Goal: Transaction & Acquisition: Obtain resource

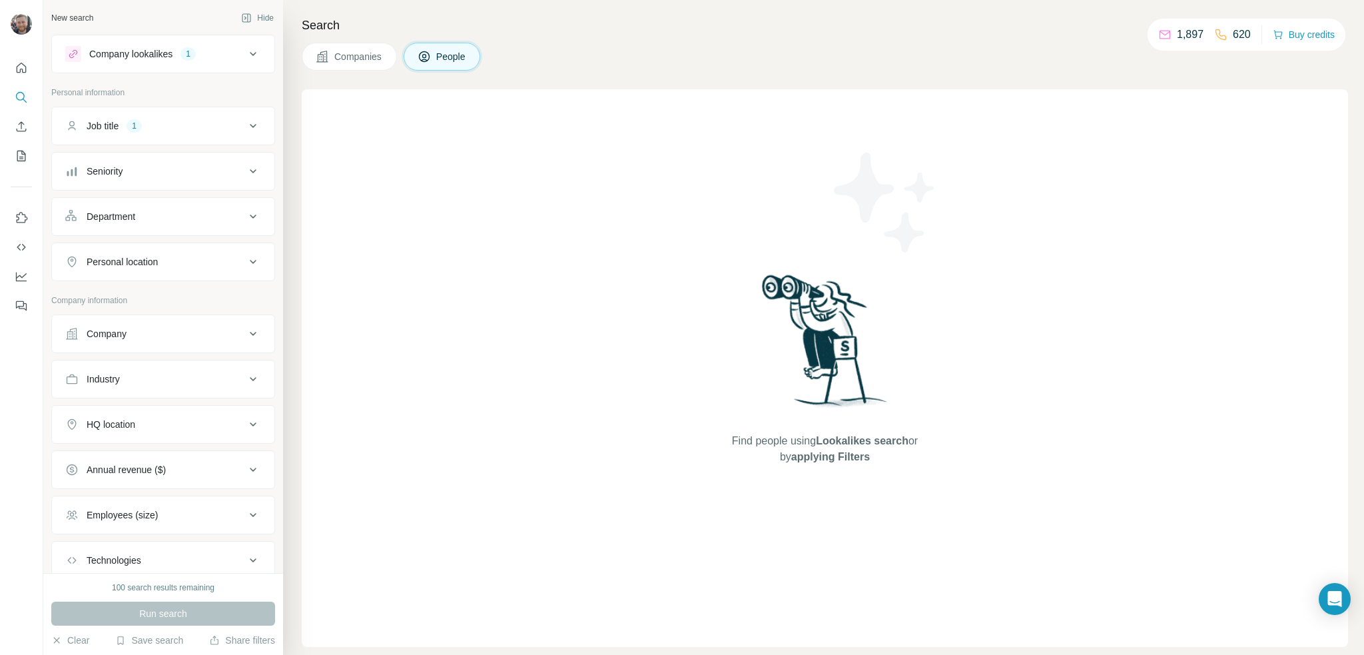
scroll to position [85, 0]
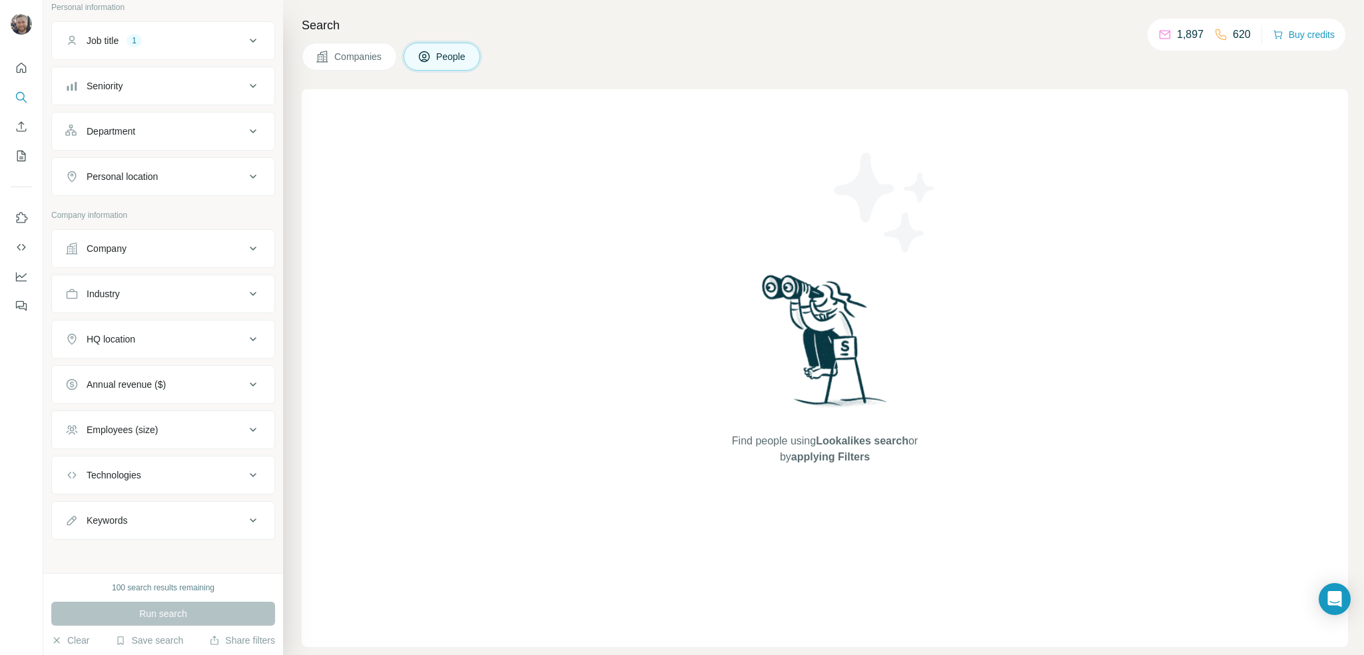
click at [192, 615] on div "Run search" at bounding box center [163, 613] width 224 height 24
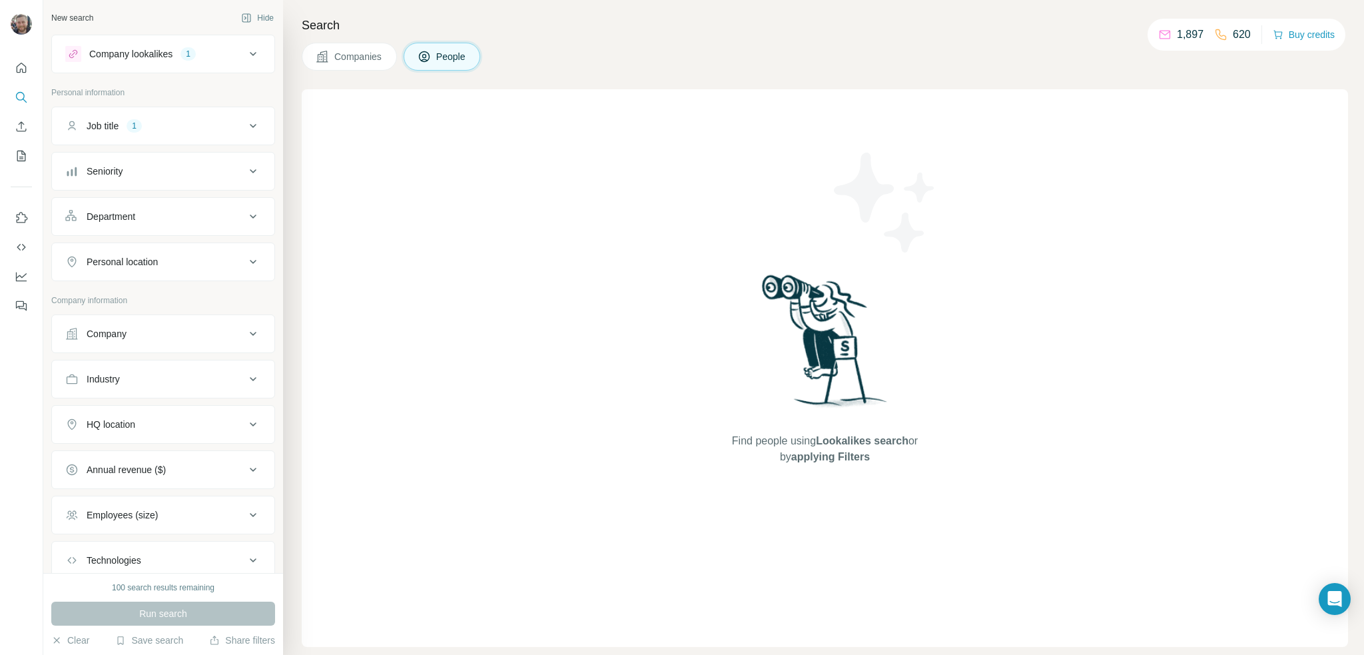
click at [245, 127] on icon at bounding box center [253, 126] width 16 height 16
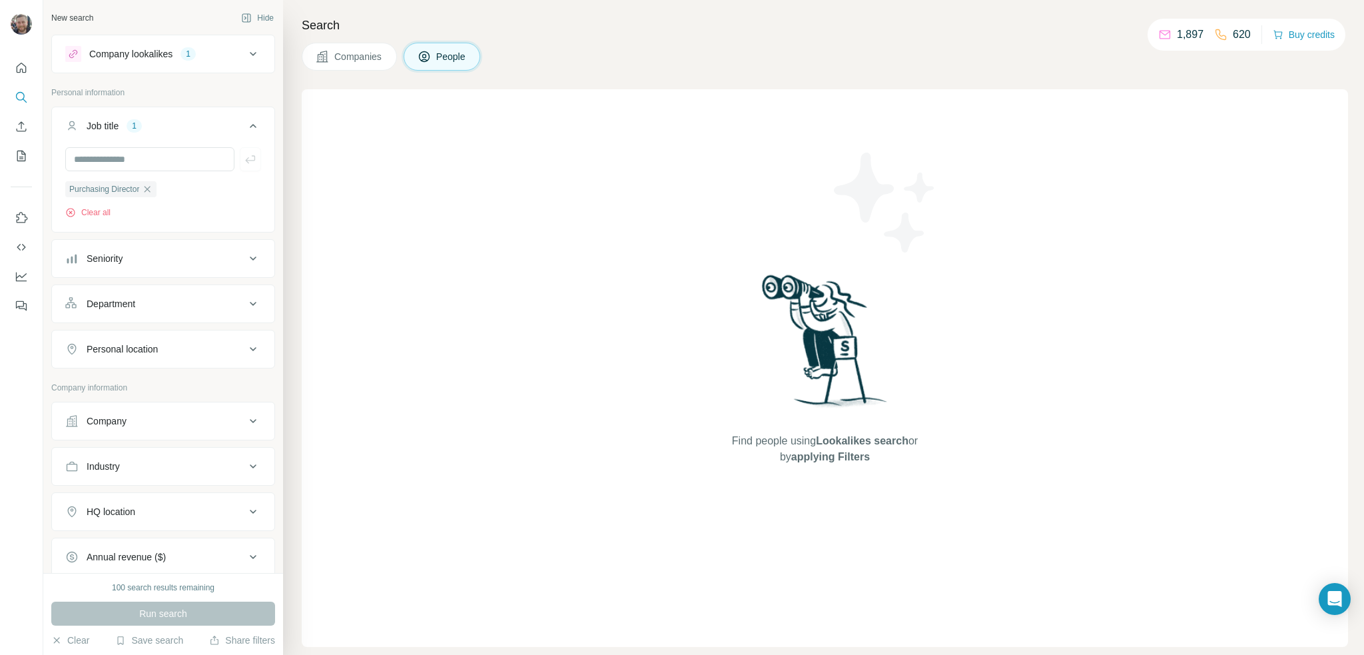
click at [250, 127] on icon at bounding box center [253, 126] width 7 height 4
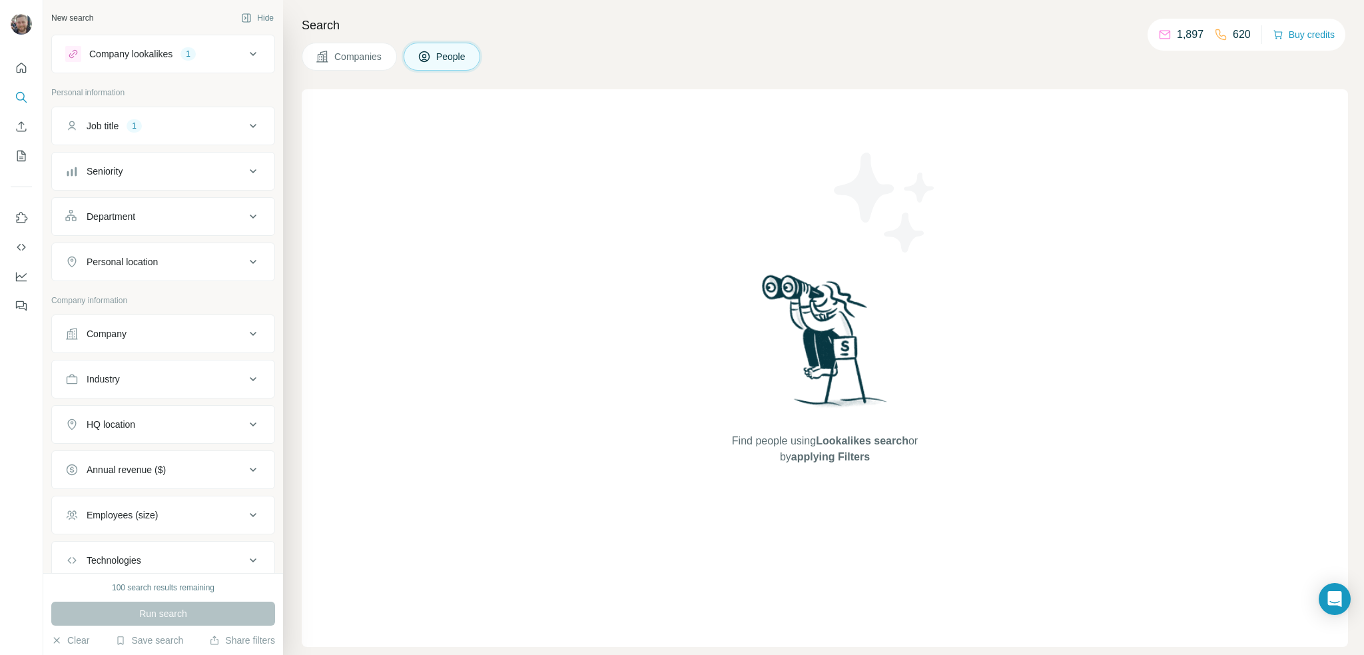
click at [245, 56] on icon at bounding box center [253, 54] width 16 height 16
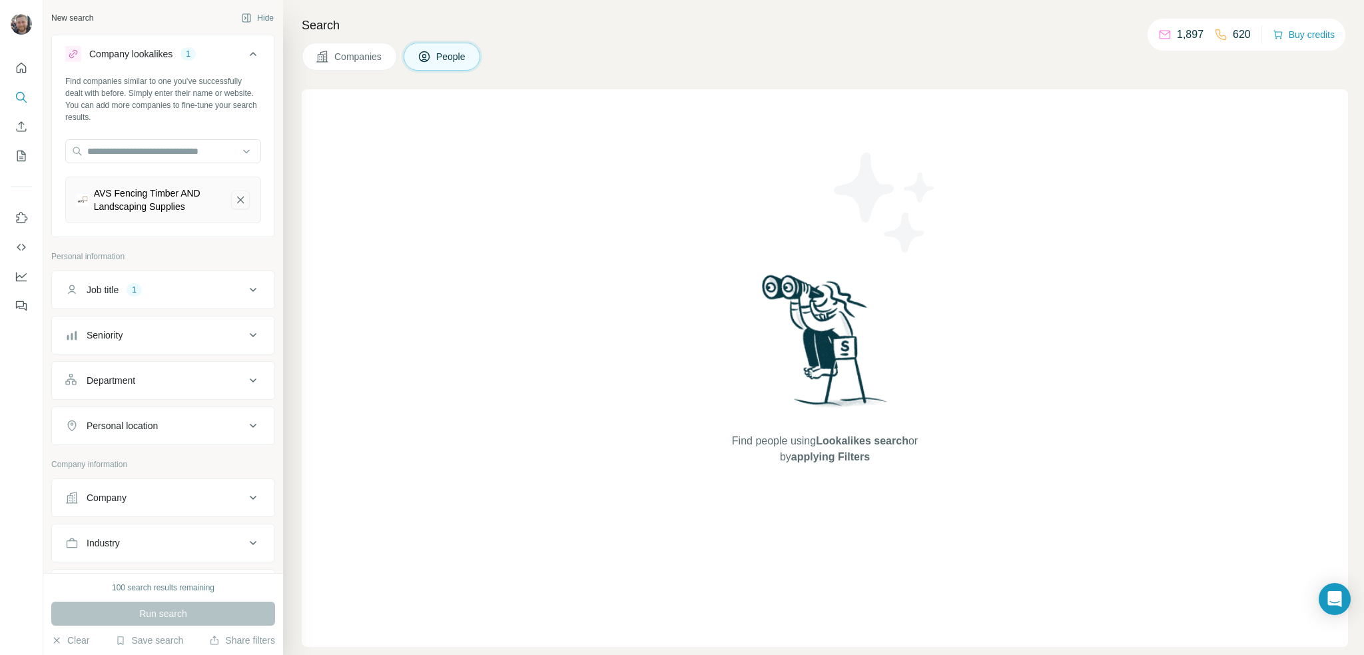
click at [234, 201] on icon "AVS Fencing Timber AND Landscaping Supplies-remove-button" at bounding box center [240, 199] width 12 height 13
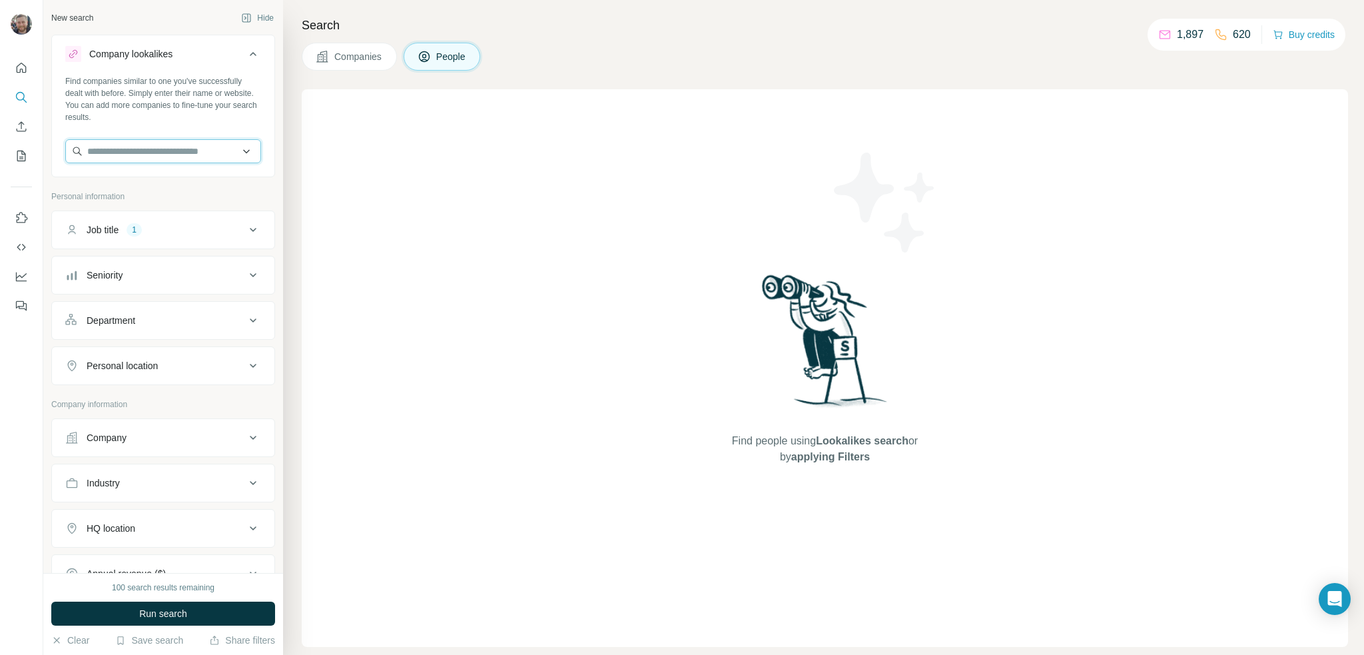
click at [173, 152] on input "text" at bounding box center [163, 151] width 196 height 24
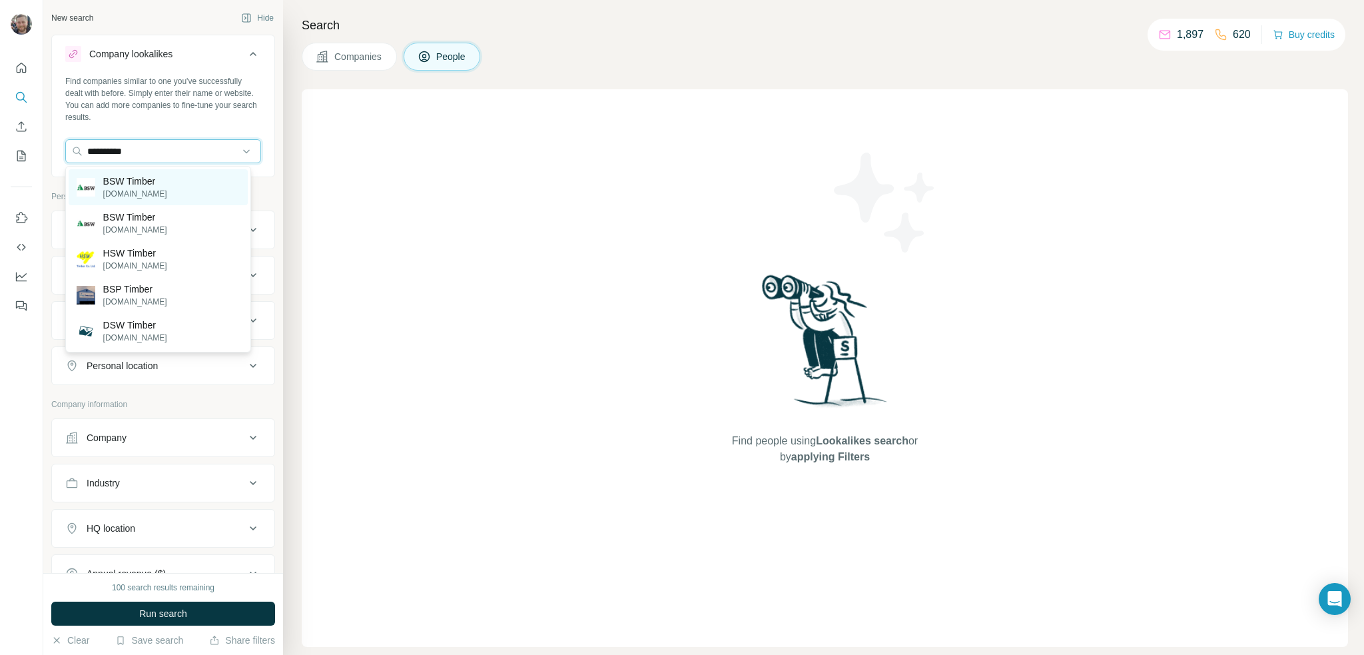
type input "**********"
click at [145, 188] on p "[DOMAIN_NAME]" at bounding box center [135, 194] width 64 height 12
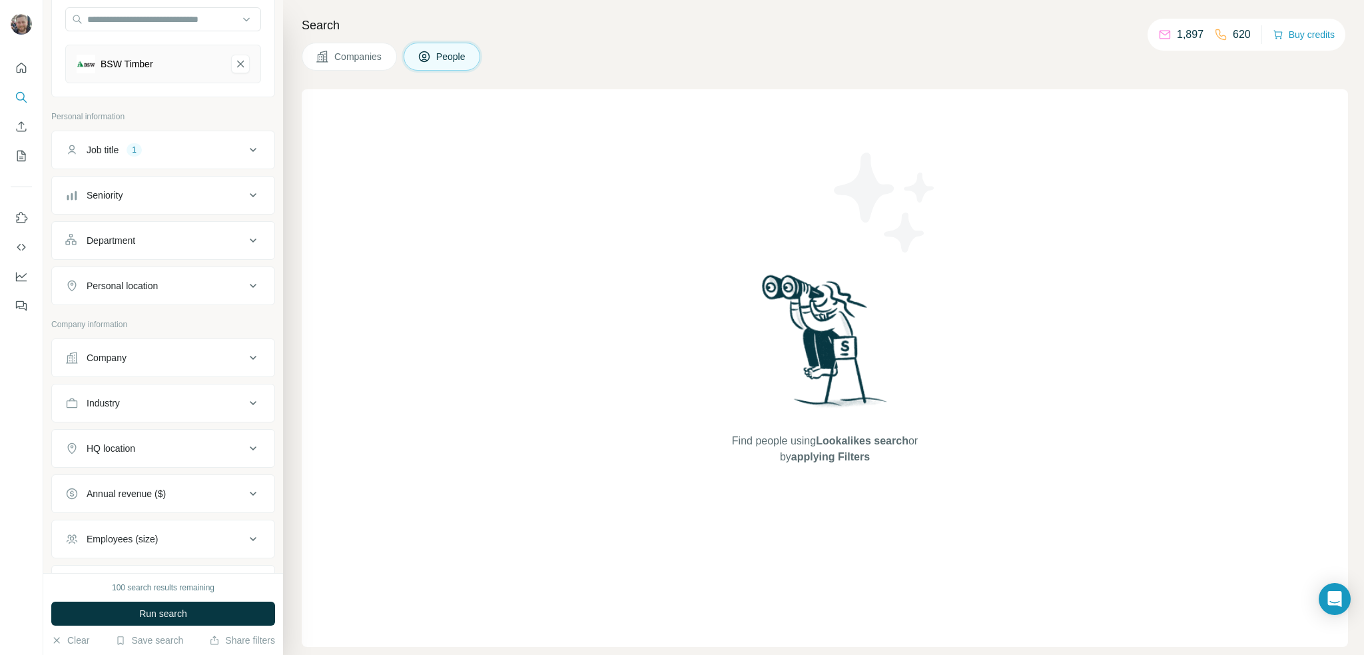
scroll to position [133, 0]
click at [250, 146] on icon at bounding box center [253, 148] width 7 height 4
click at [164, 180] on input "text" at bounding box center [149, 182] width 169 height 24
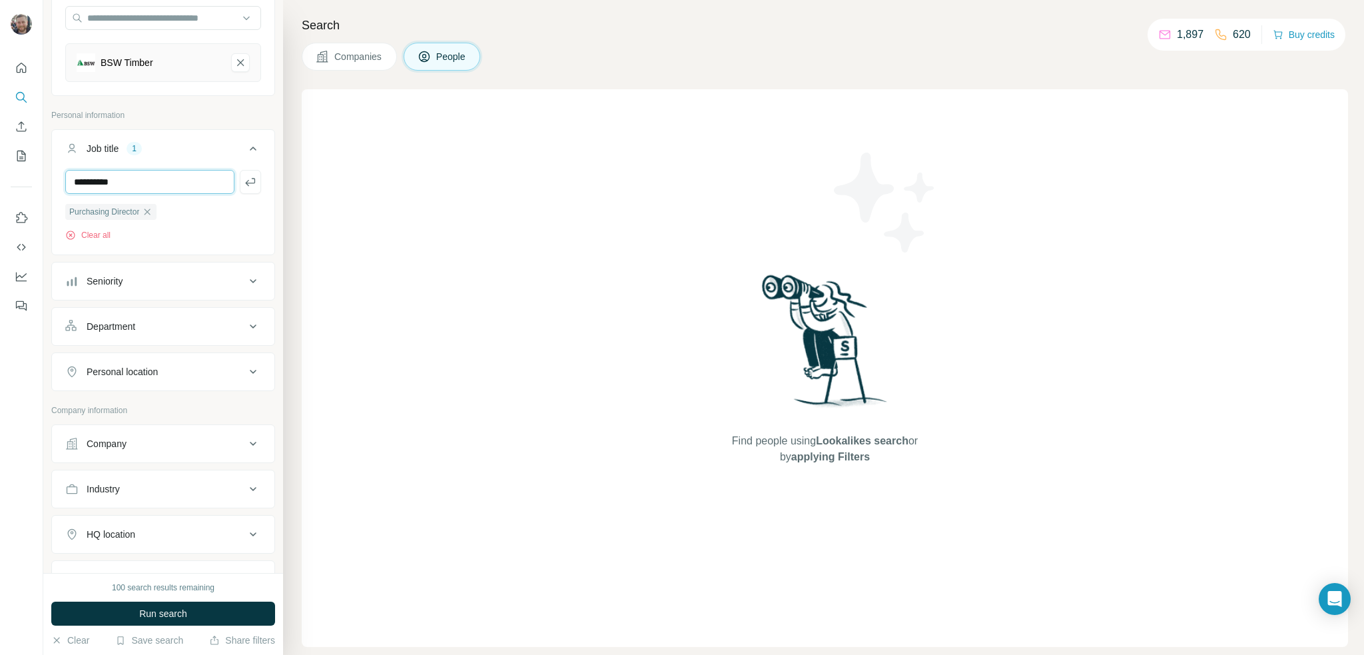
type input "**********"
click at [264, 176] on div "**********" at bounding box center [163, 286] width 240 height 573
click at [245, 182] on icon "button" at bounding box center [250, 182] width 10 height 8
click at [151, 612] on span "Run search" at bounding box center [163, 613] width 48 height 13
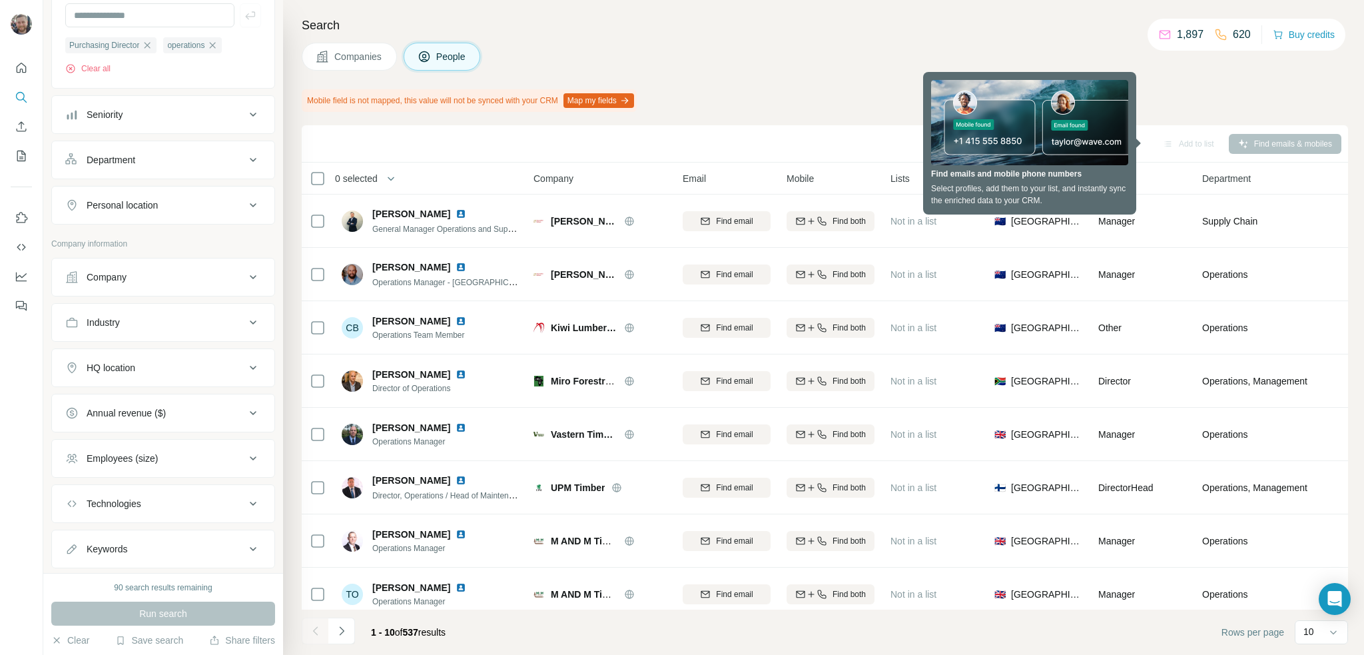
scroll to position [328, 0]
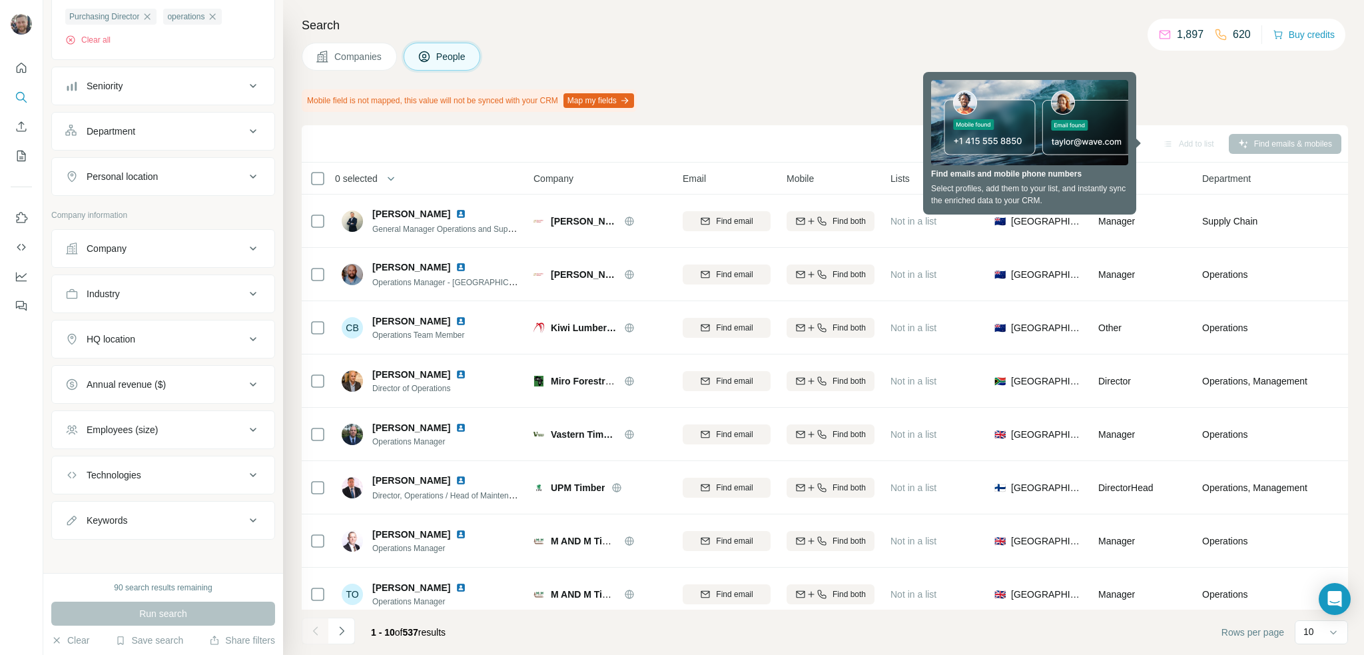
click at [245, 340] on icon at bounding box center [253, 339] width 16 height 16
click at [181, 372] on input "text" at bounding box center [163, 372] width 196 height 24
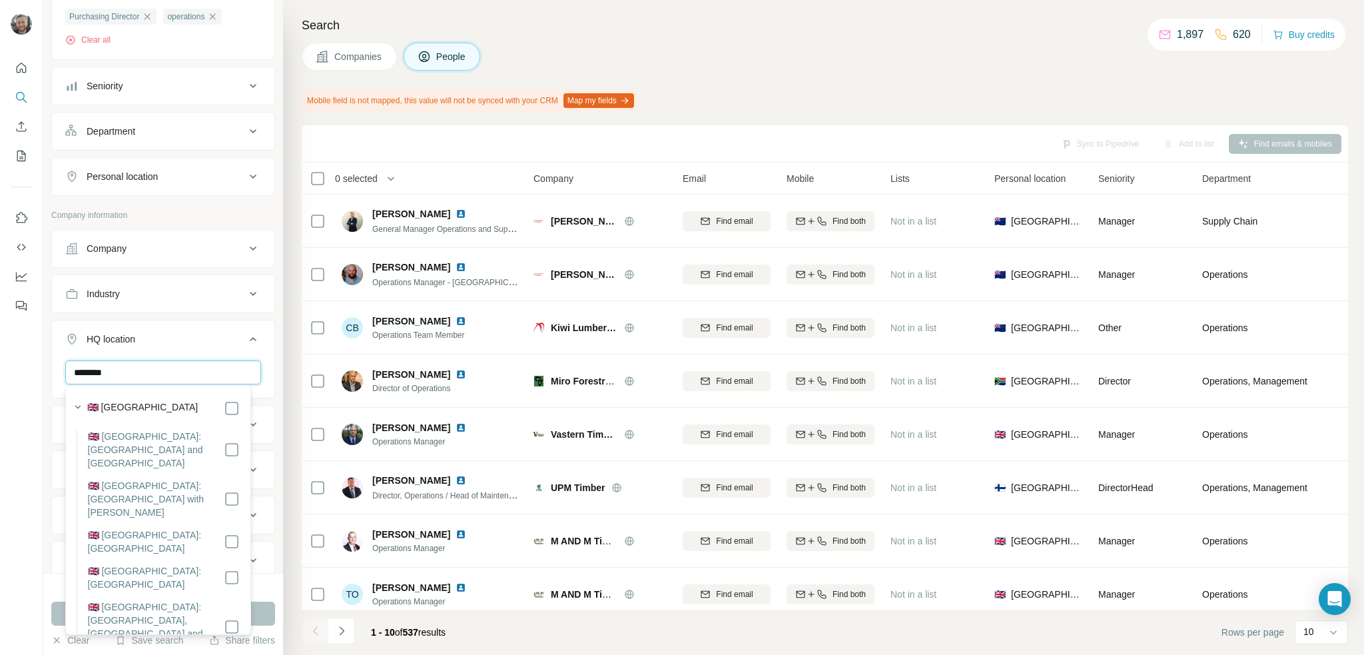
type input "********"
click at [270, 357] on div "New search Hide Company lookalikes 1 Find companies similar to one you've succe…" at bounding box center [163, 286] width 240 height 573
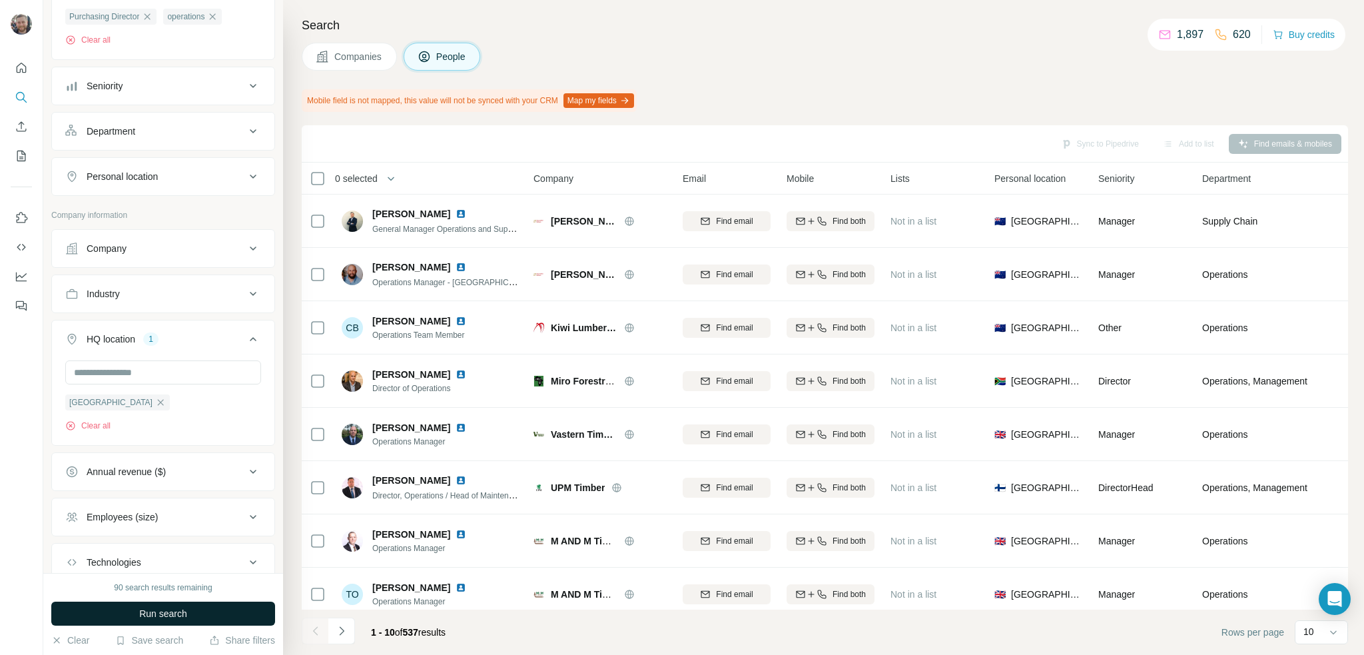
click at [181, 612] on span "Run search" at bounding box center [163, 613] width 48 height 13
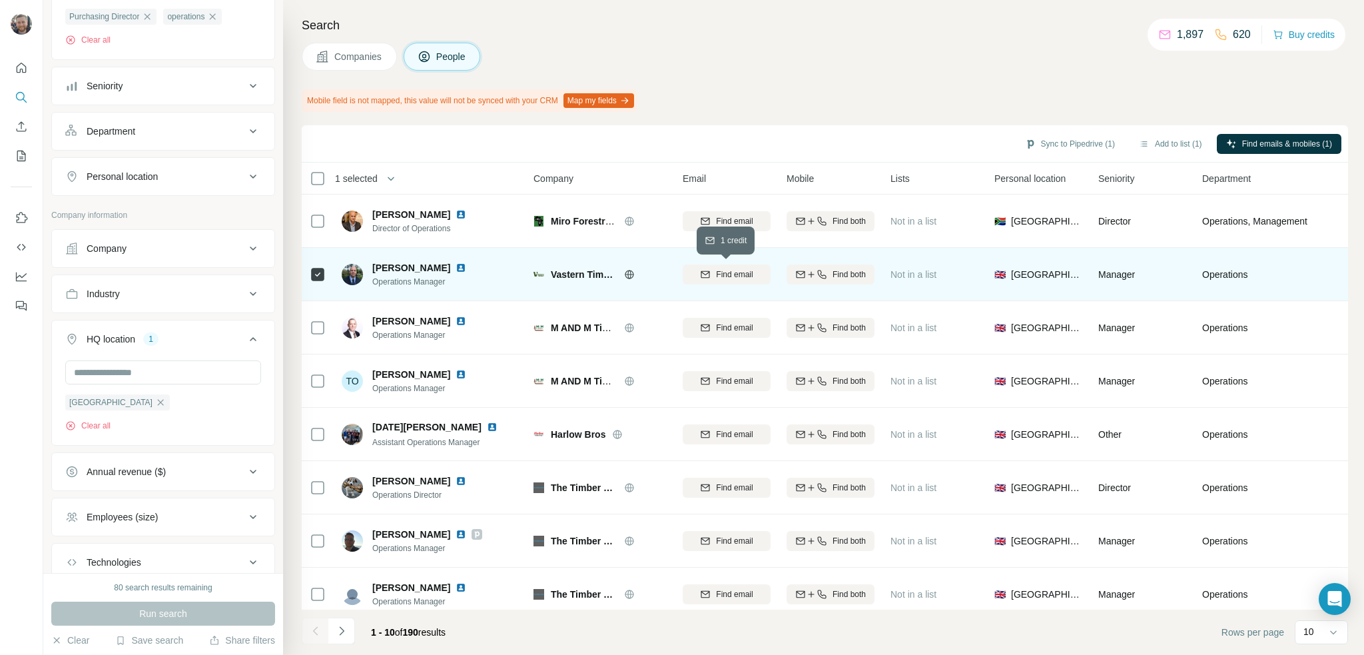
click at [738, 274] on span "Find email" at bounding box center [734, 274] width 37 height 12
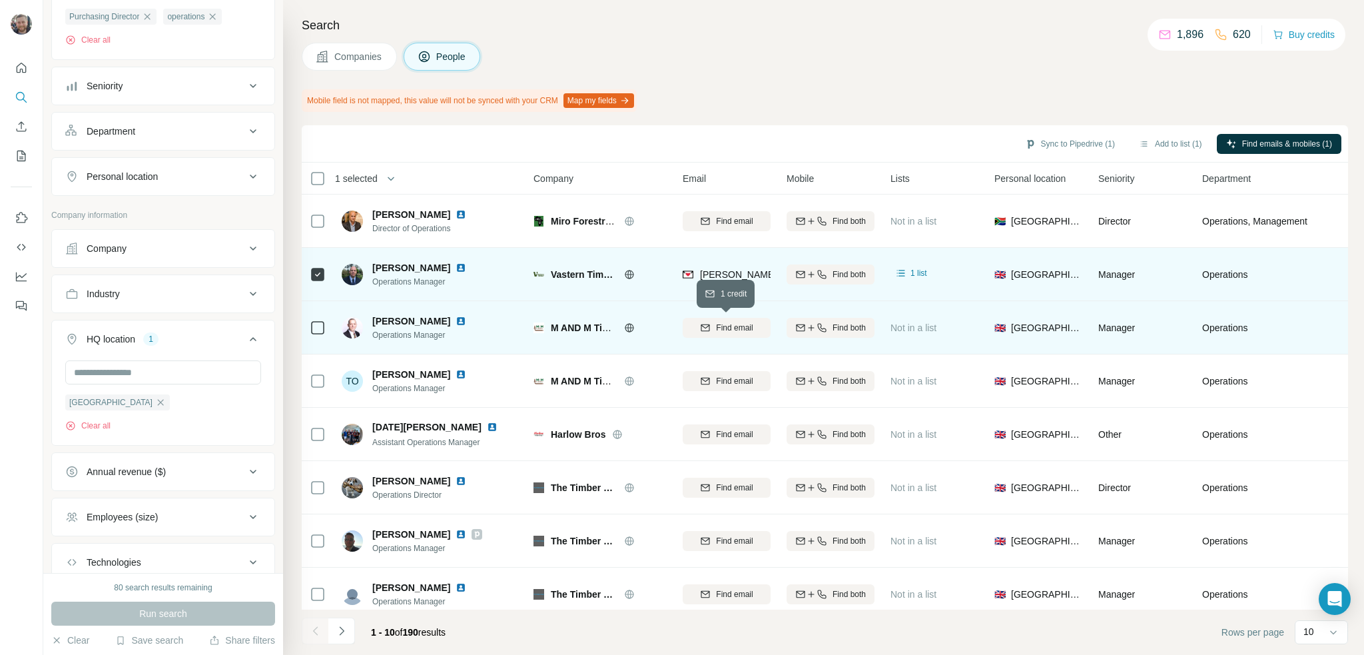
click at [701, 330] on icon "button" at bounding box center [705, 327] width 11 height 11
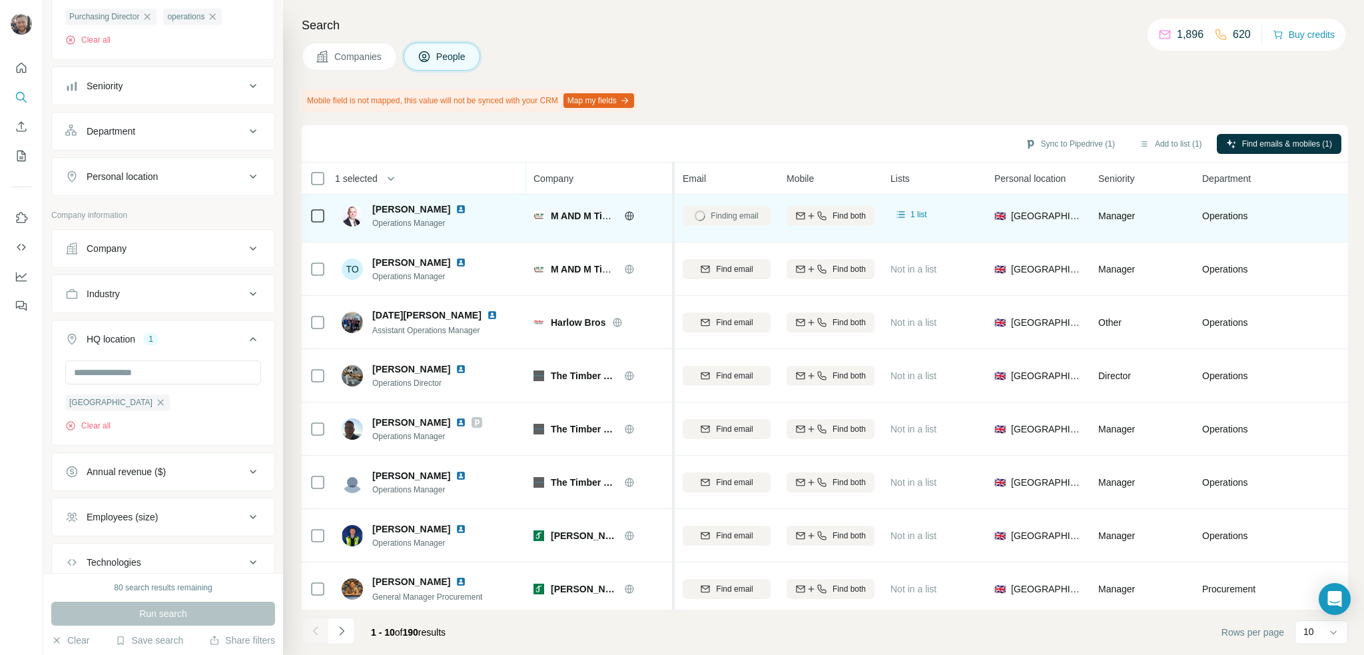
scroll to position [124, 0]
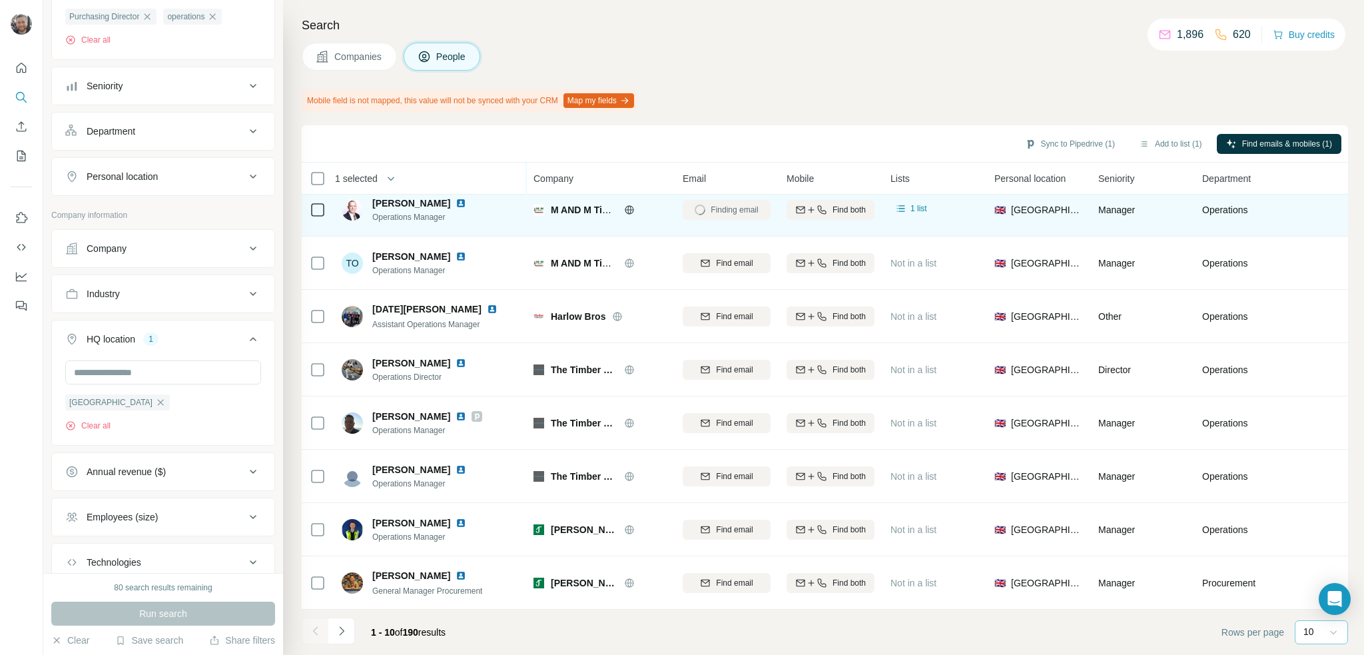
click at [1326, 633] on icon at bounding box center [1332, 631] width 13 height 13
click at [1319, 523] on div "60" at bounding box center [1321, 525] width 31 height 13
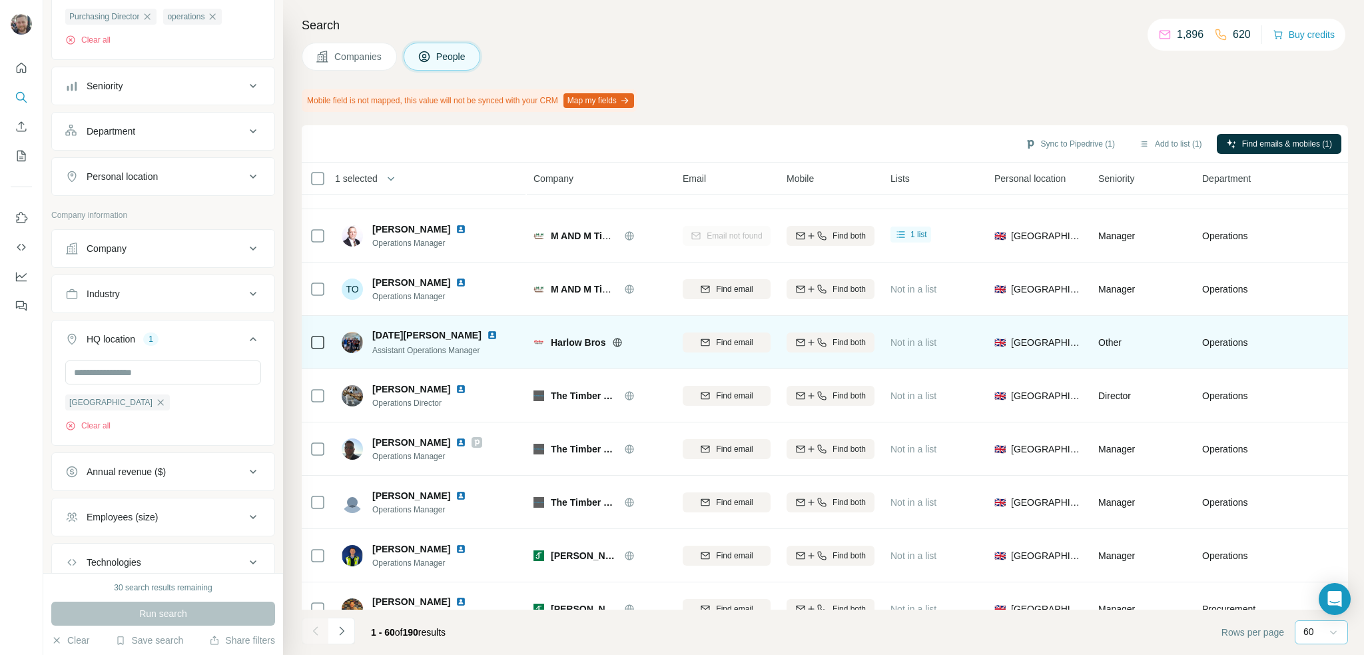
scroll to position [133, 0]
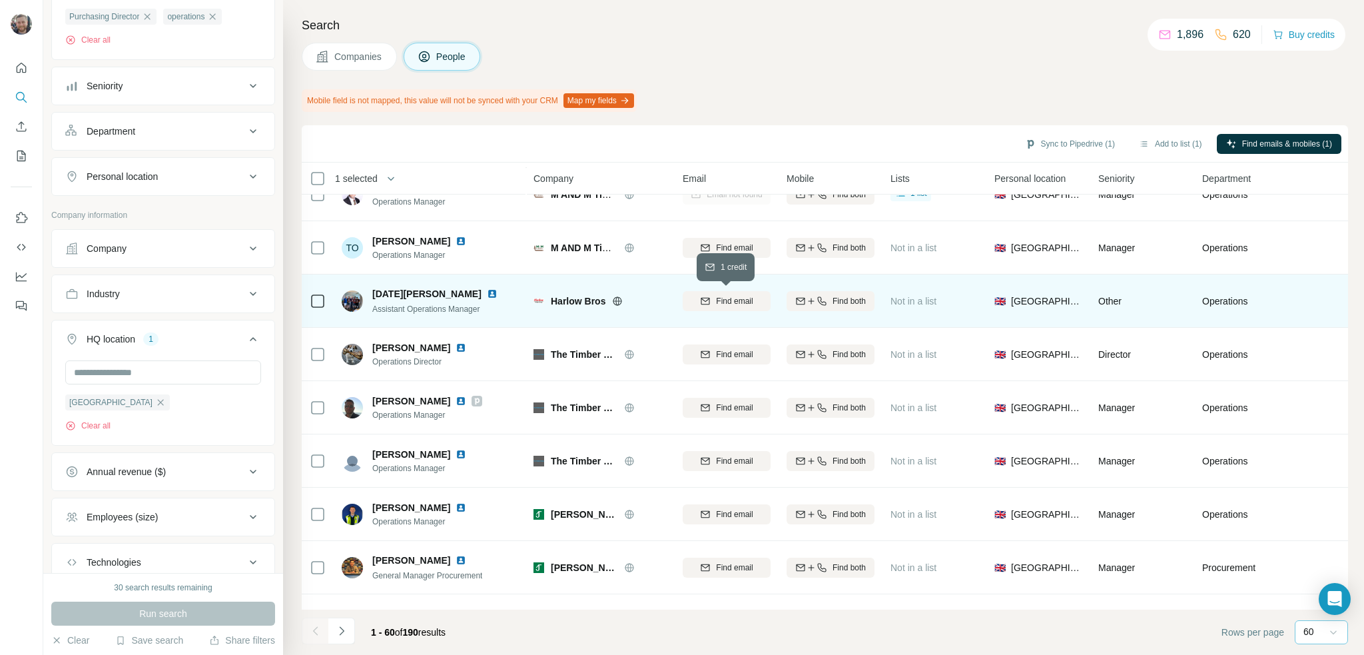
click at [732, 302] on span "Find email" at bounding box center [734, 301] width 37 height 12
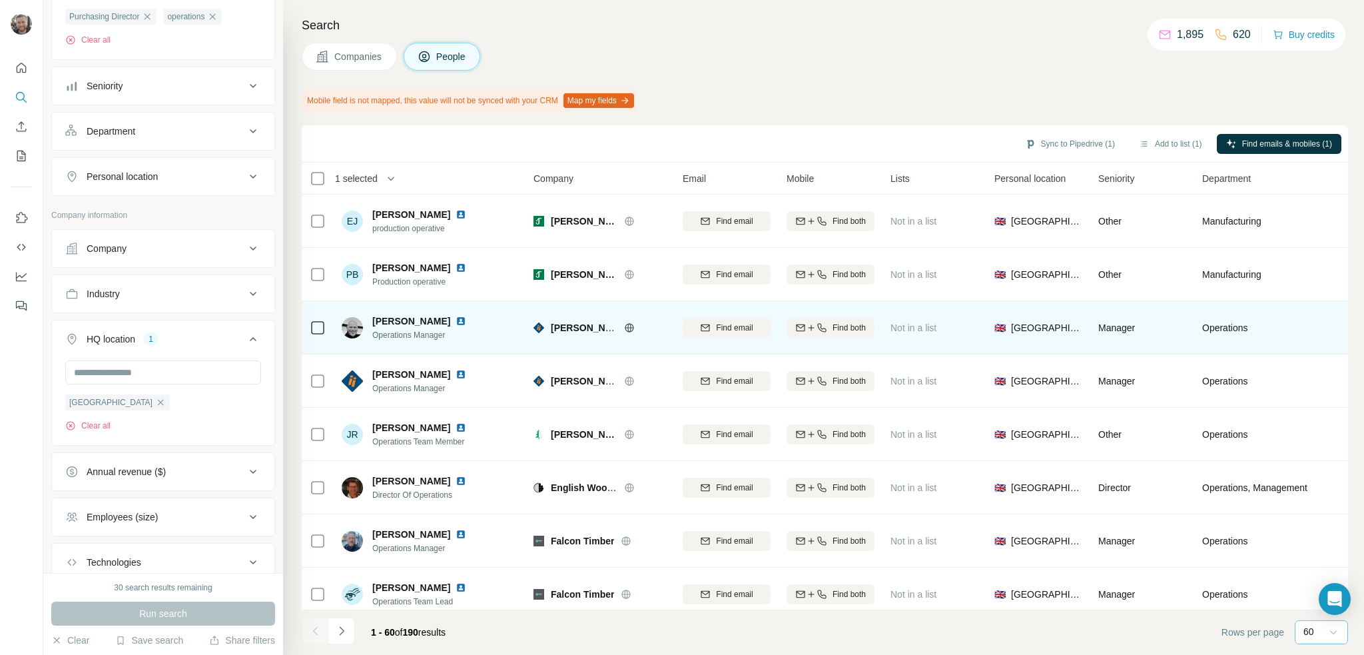
scroll to position [599, 0]
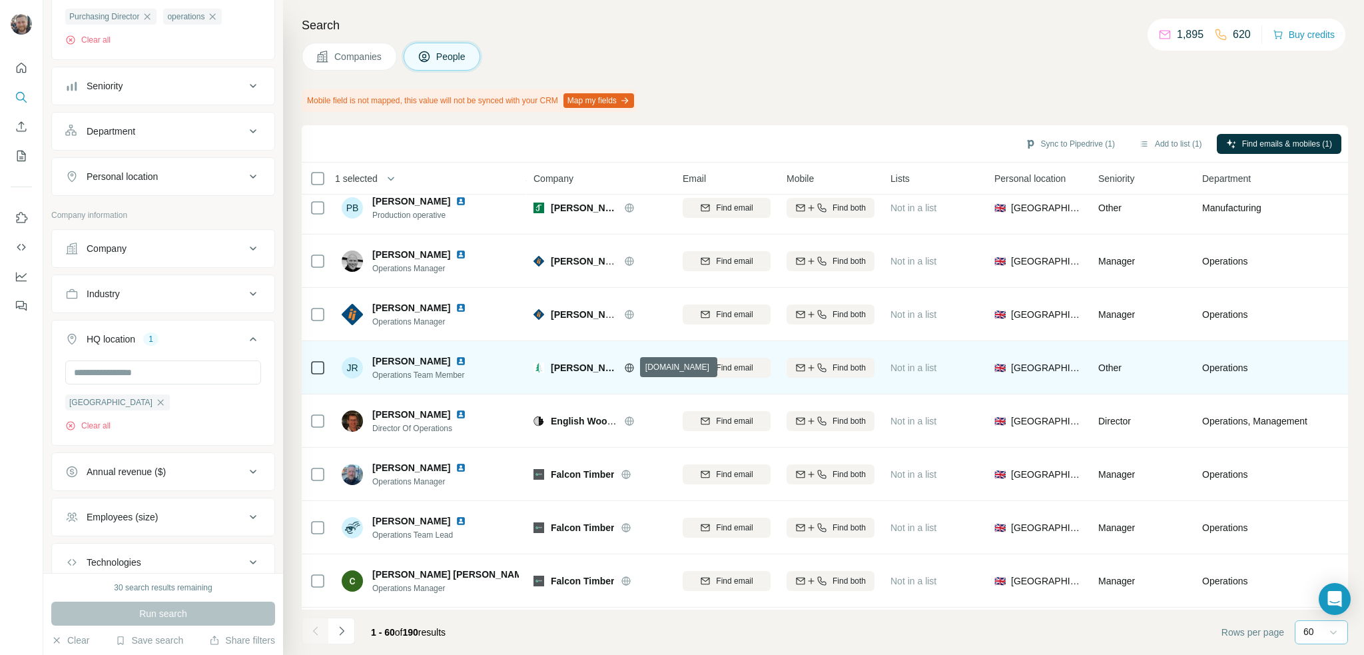
click at [629, 366] on icon at bounding box center [629, 367] width 11 height 11
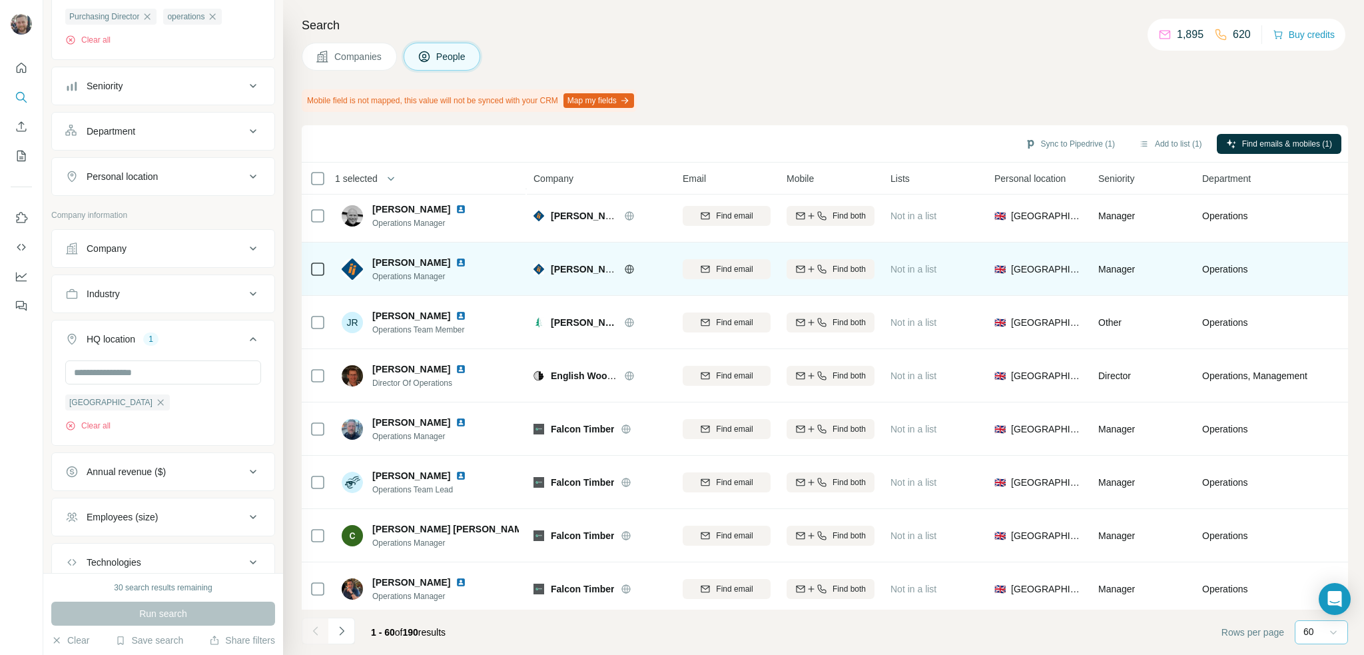
scroll to position [666, 0]
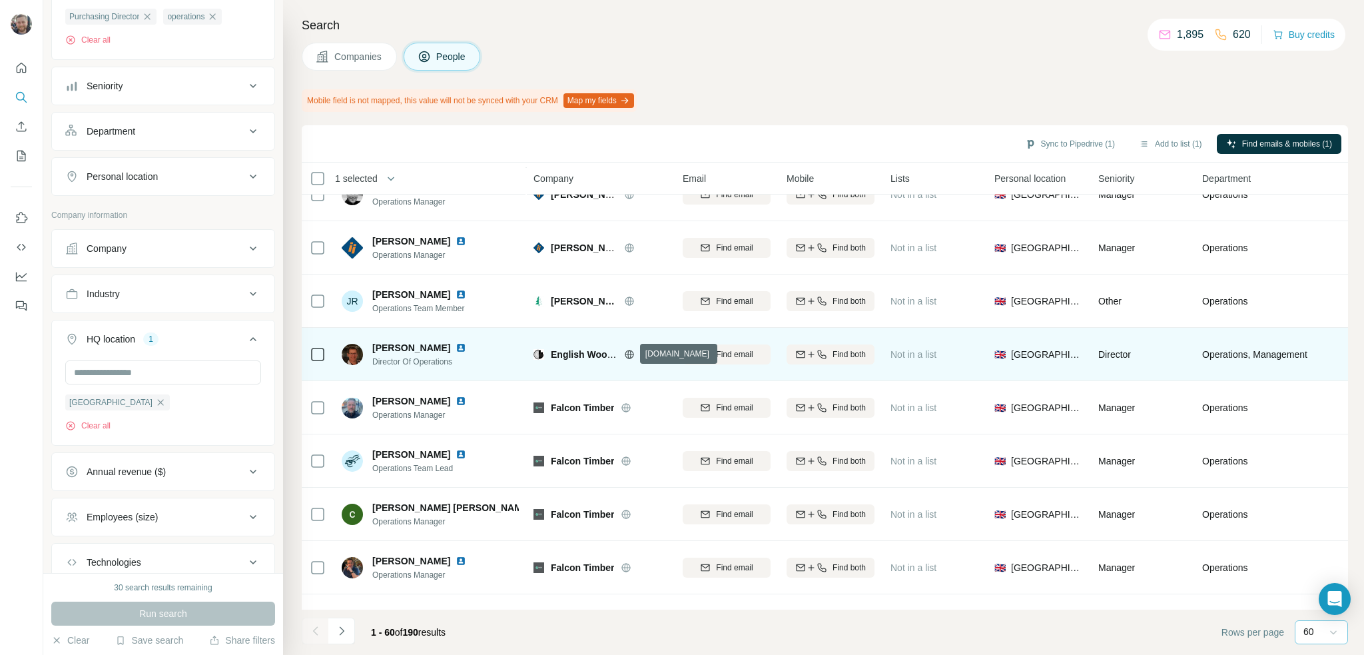
click at [627, 353] on icon at bounding box center [629, 354] width 11 height 11
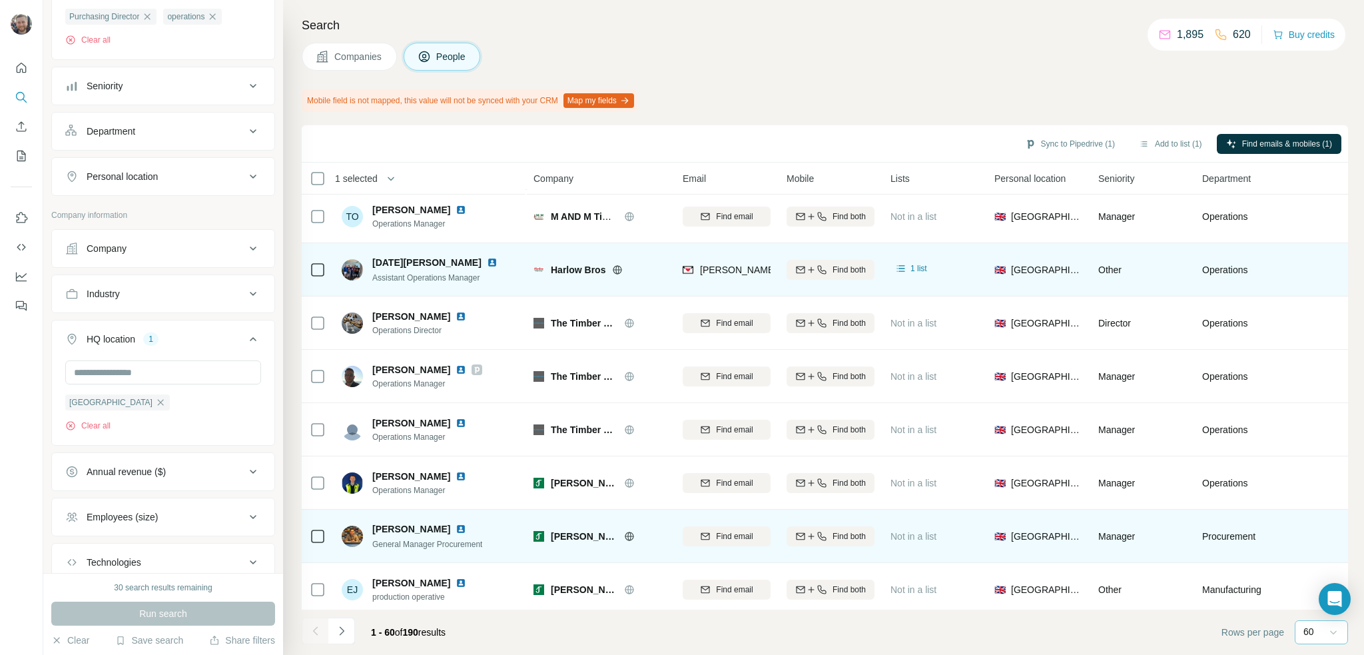
scroll to position [133, 0]
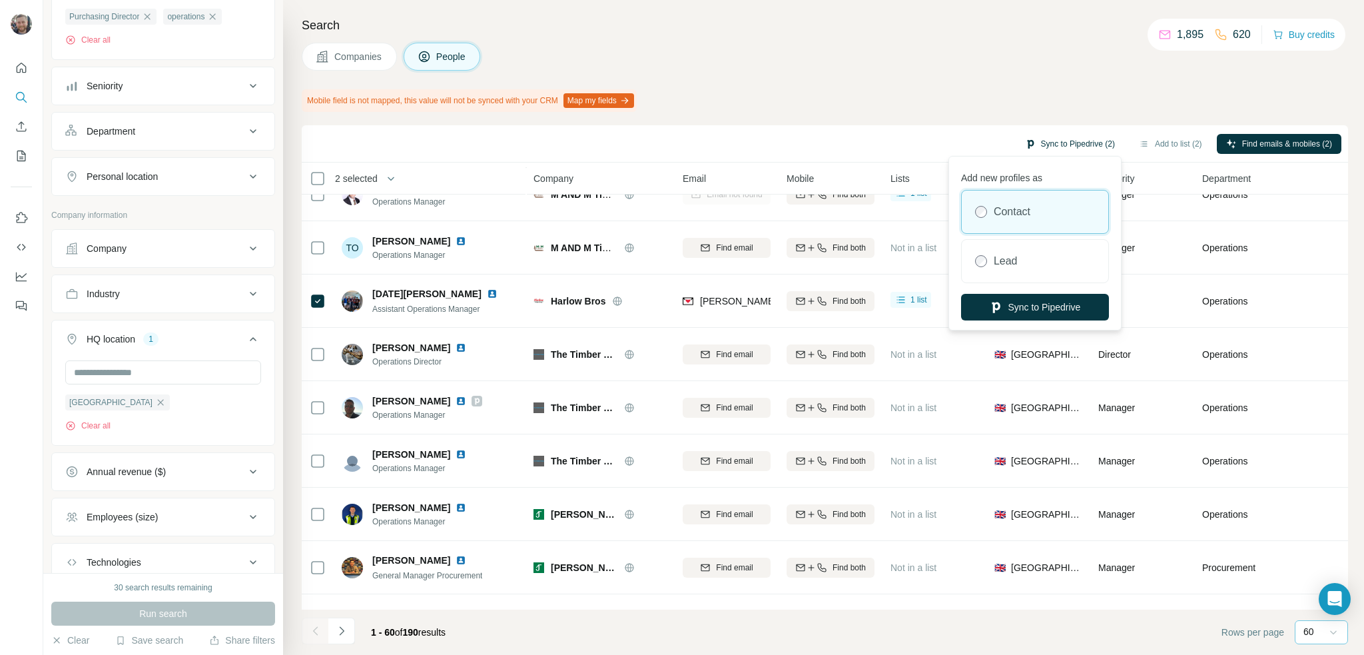
click at [1074, 144] on button "Sync to Pipedrive (2)" at bounding box center [1069, 144] width 109 height 20
click at [1065, 303] on button "Sync to Pipedrive" at bounding box center [1035, 307] width 148 height 27
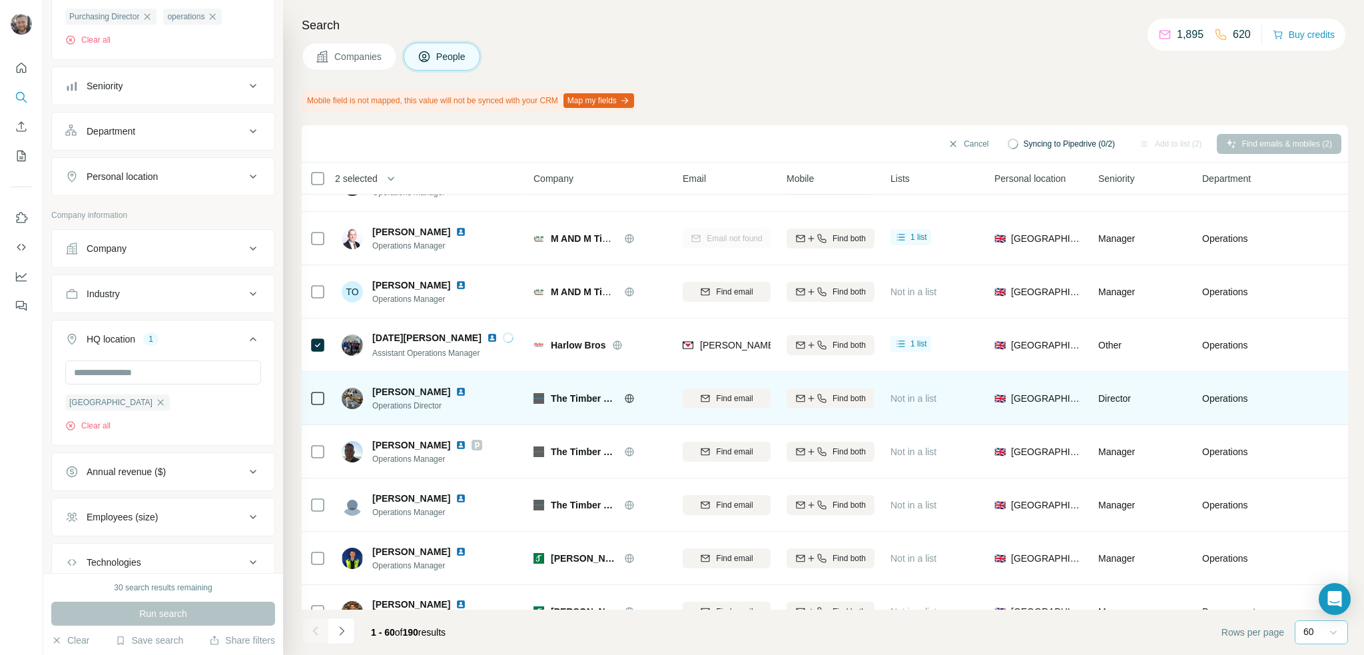
scroll to position [67, 0]
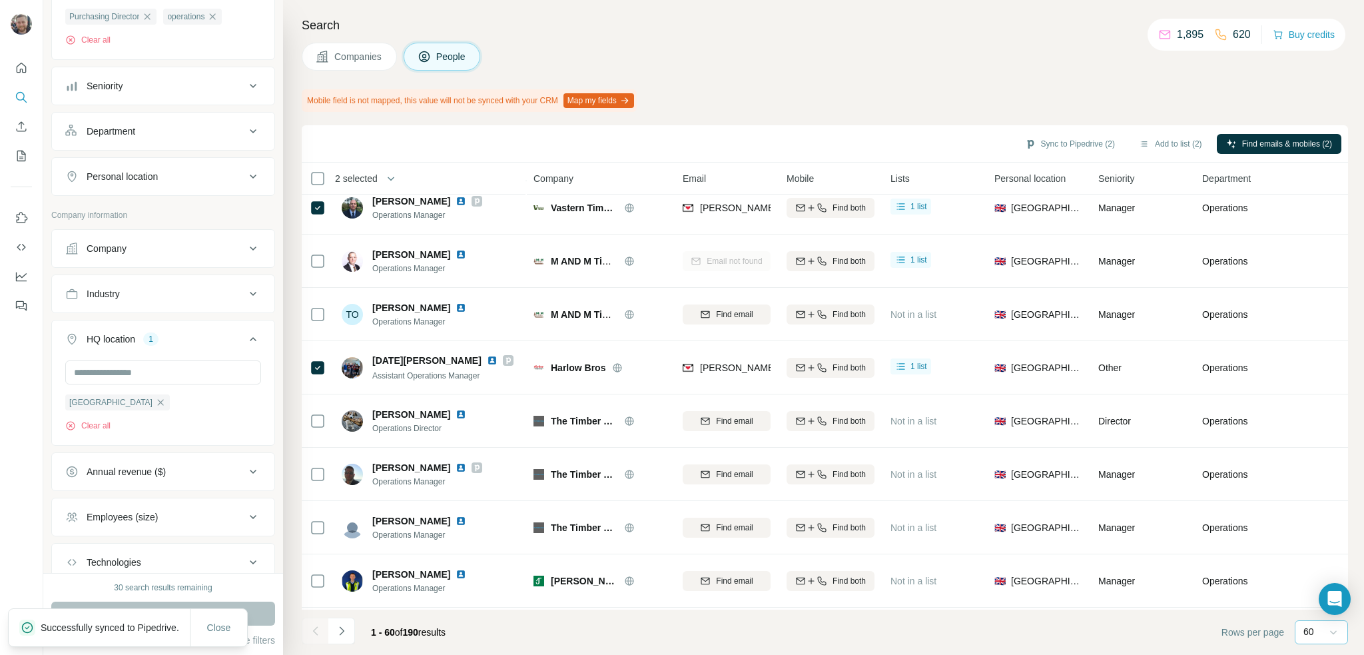
click at [634, 101] on button "Map my fields" at bounding box center [598, 100] width 71 height 15
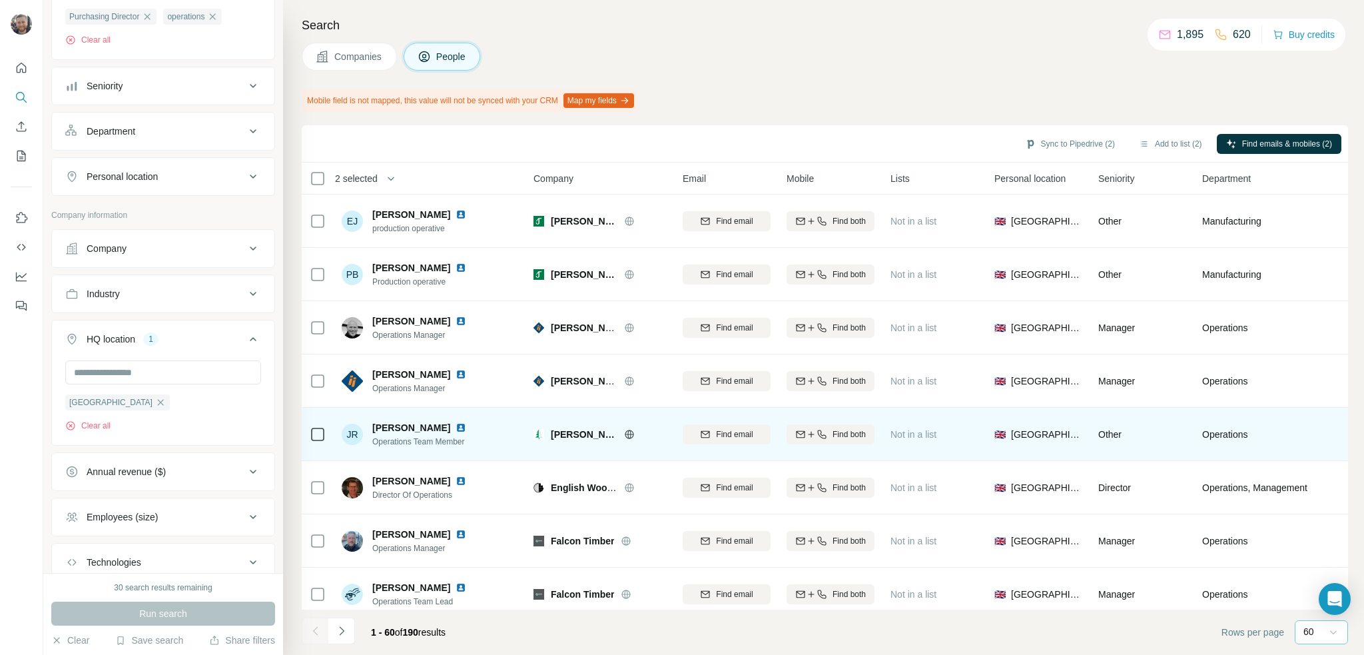
scroll to position [599, 0]
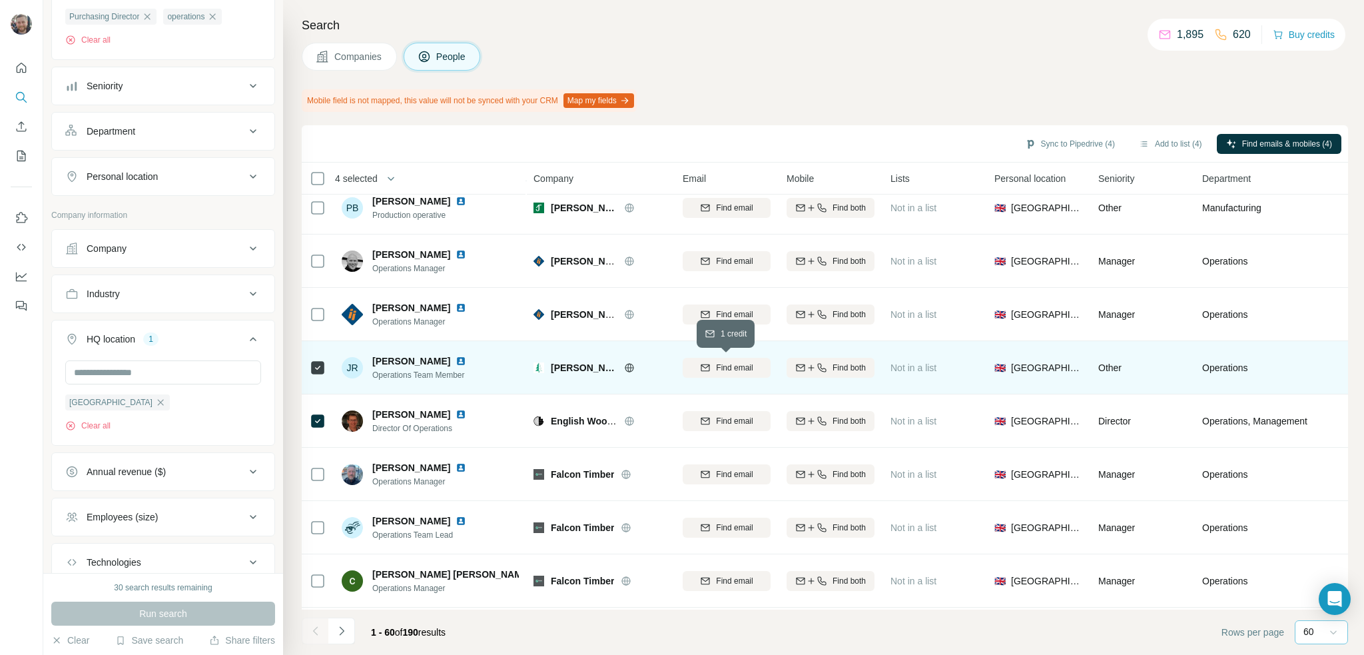
click at [718, 372] on span "Find email" at bounding box center [734, 368] width 37 height 12
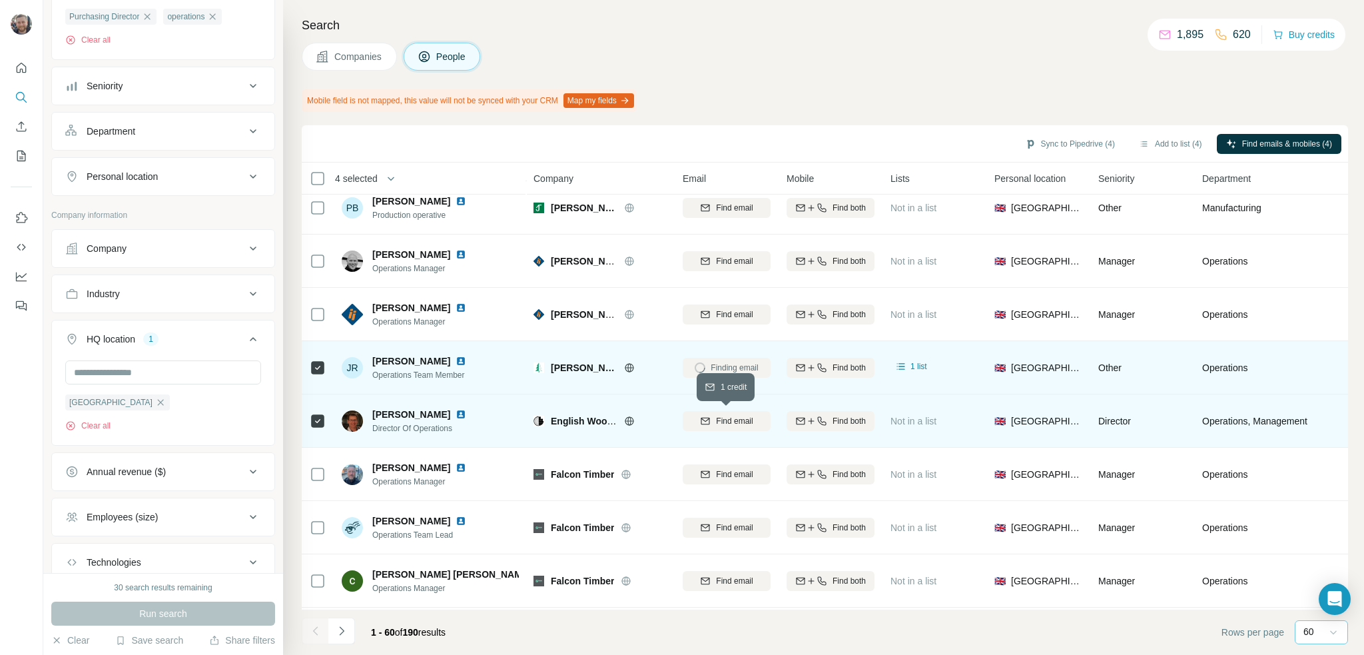
click at [732, 418] on span "Find email" at bounding box center [734, 421] width 37 height 12
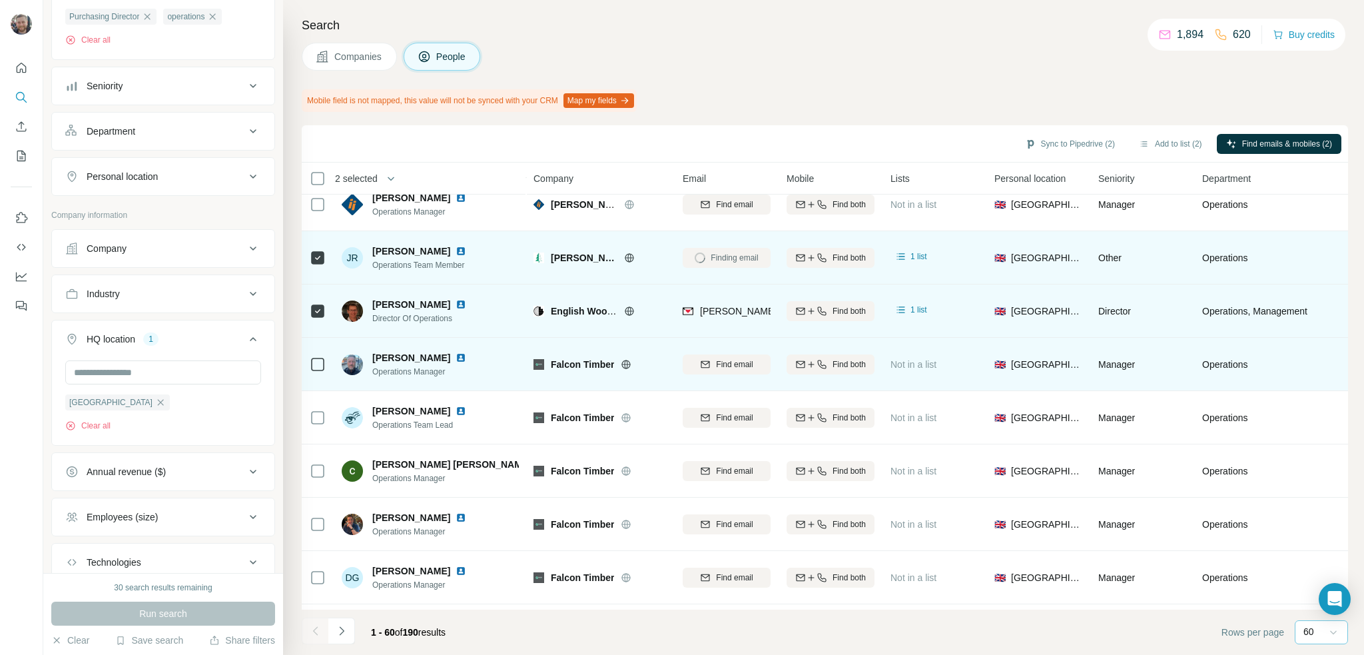
scroll to position [732, 0]
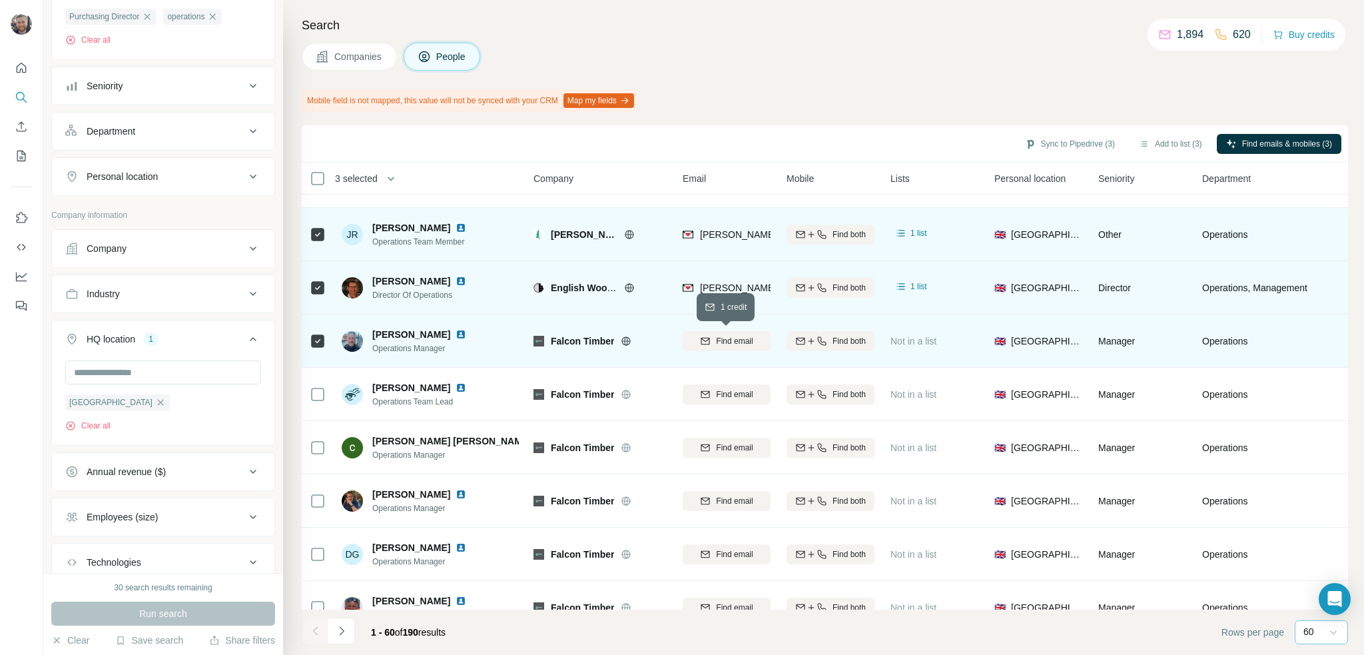
click at [708, 345] on icon "button" at bounding box center [705, 341] width 11 height 11
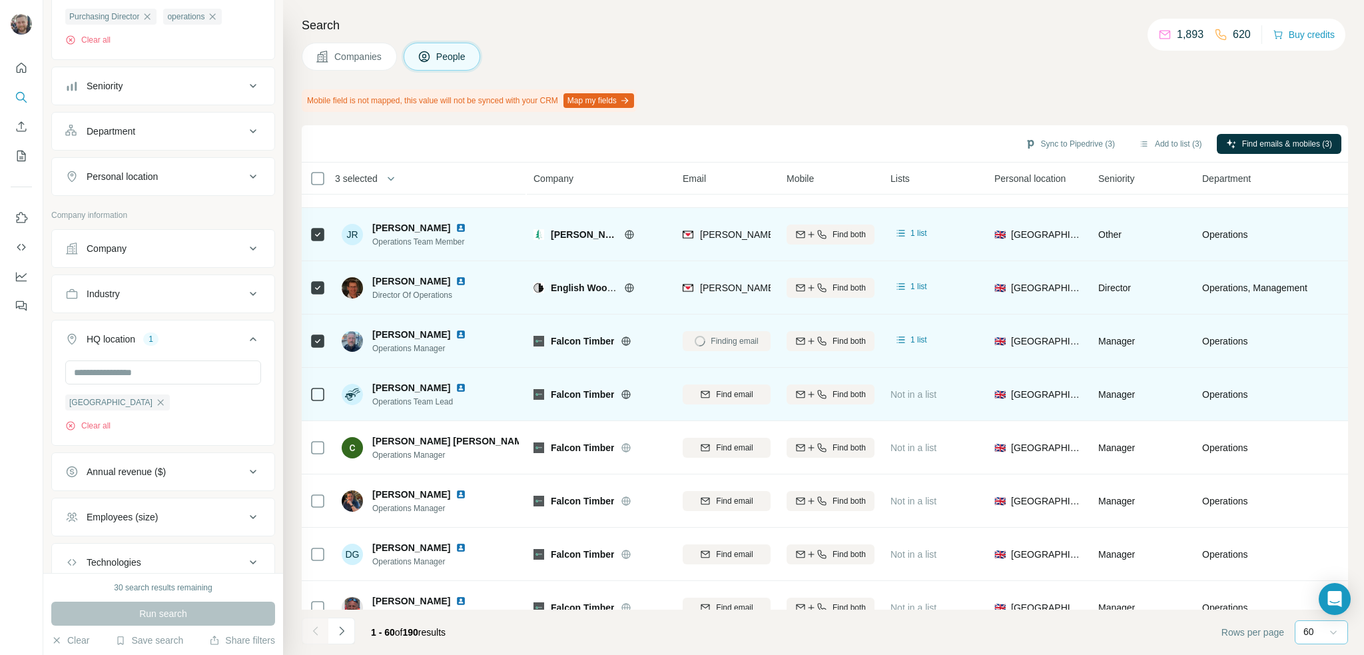
scroll to position [799, 0]
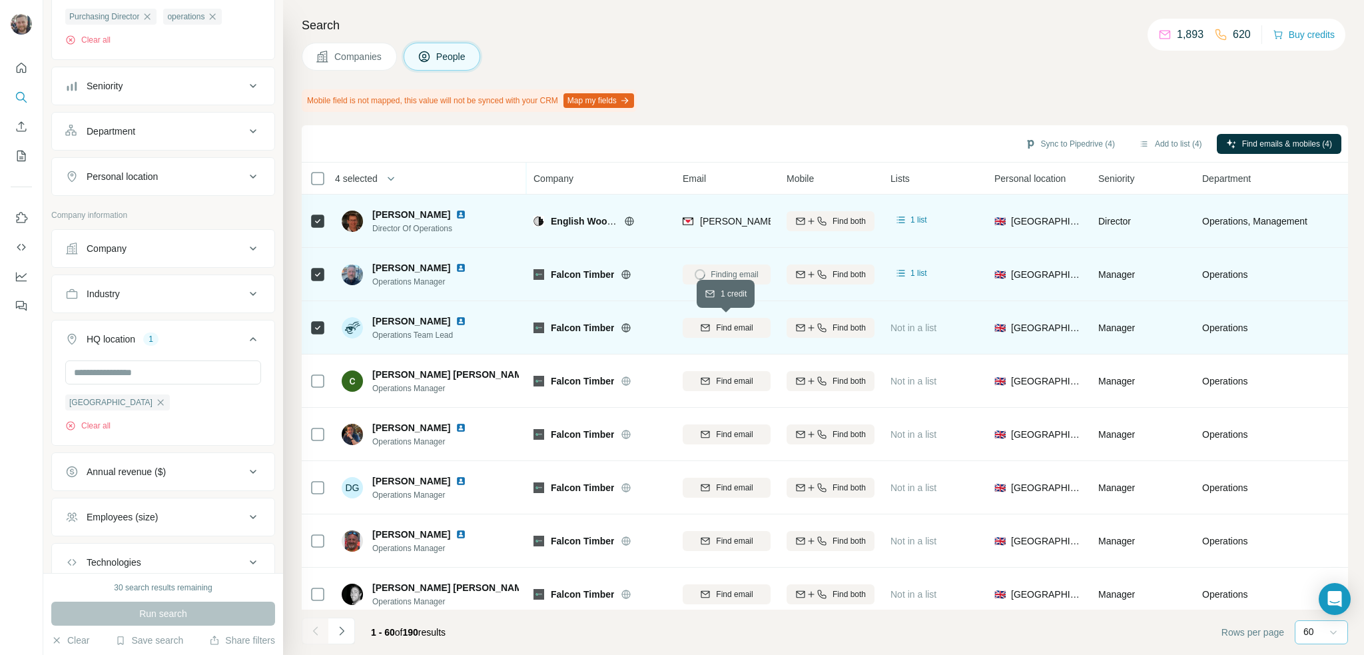
click at [736, 335] on button "Find email" at bounding box center [727, 328] width 88 height 20
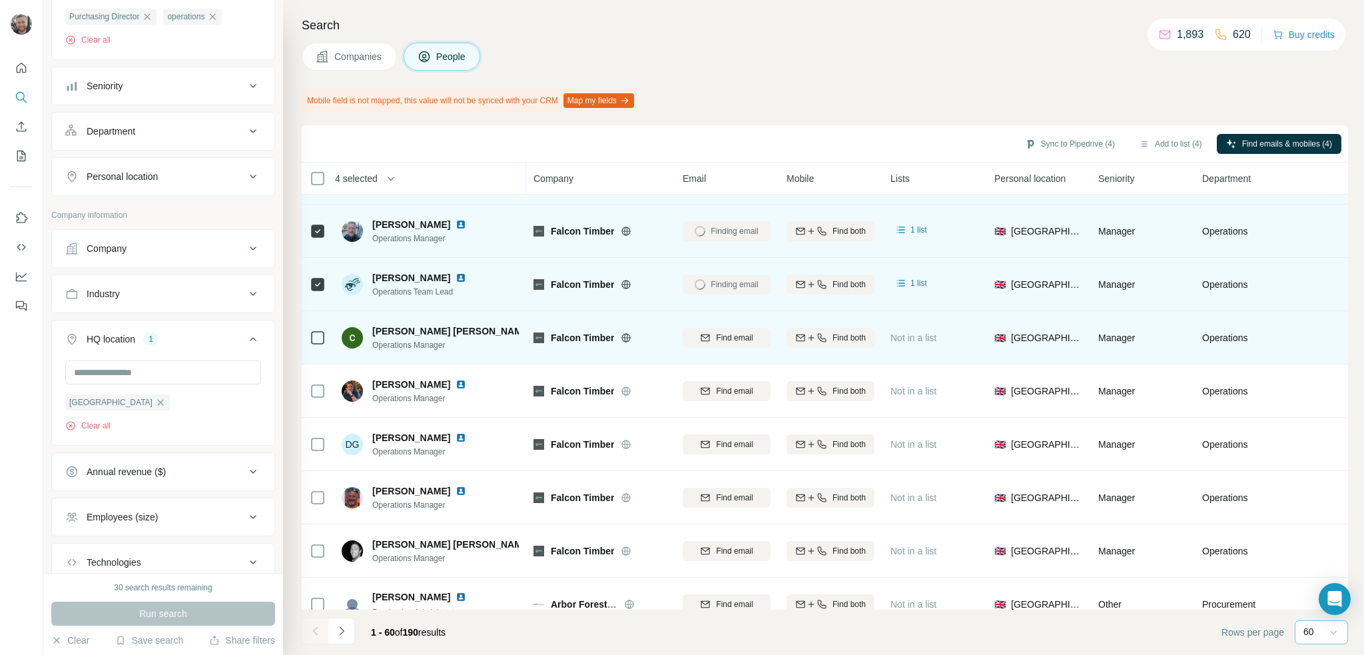
scroll to position [866, 0]
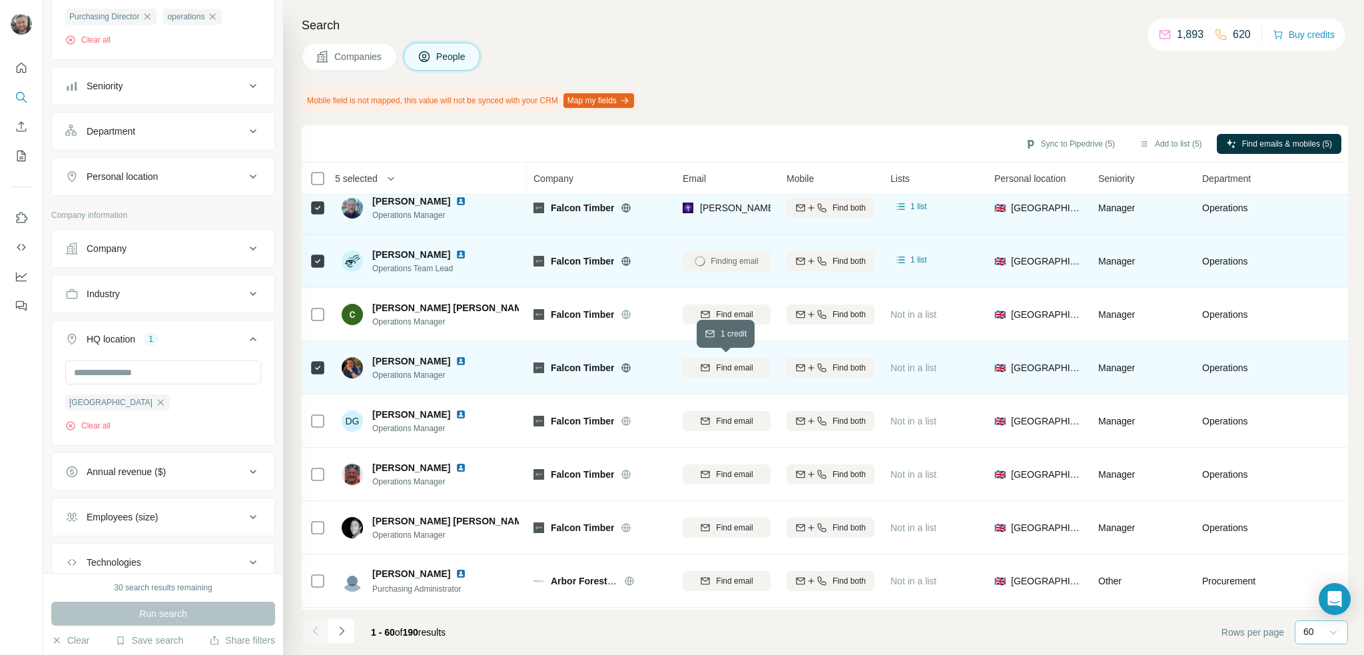
click at [744, 373] on button "Find email" at bounding box center [727, 368] width 88 height 20
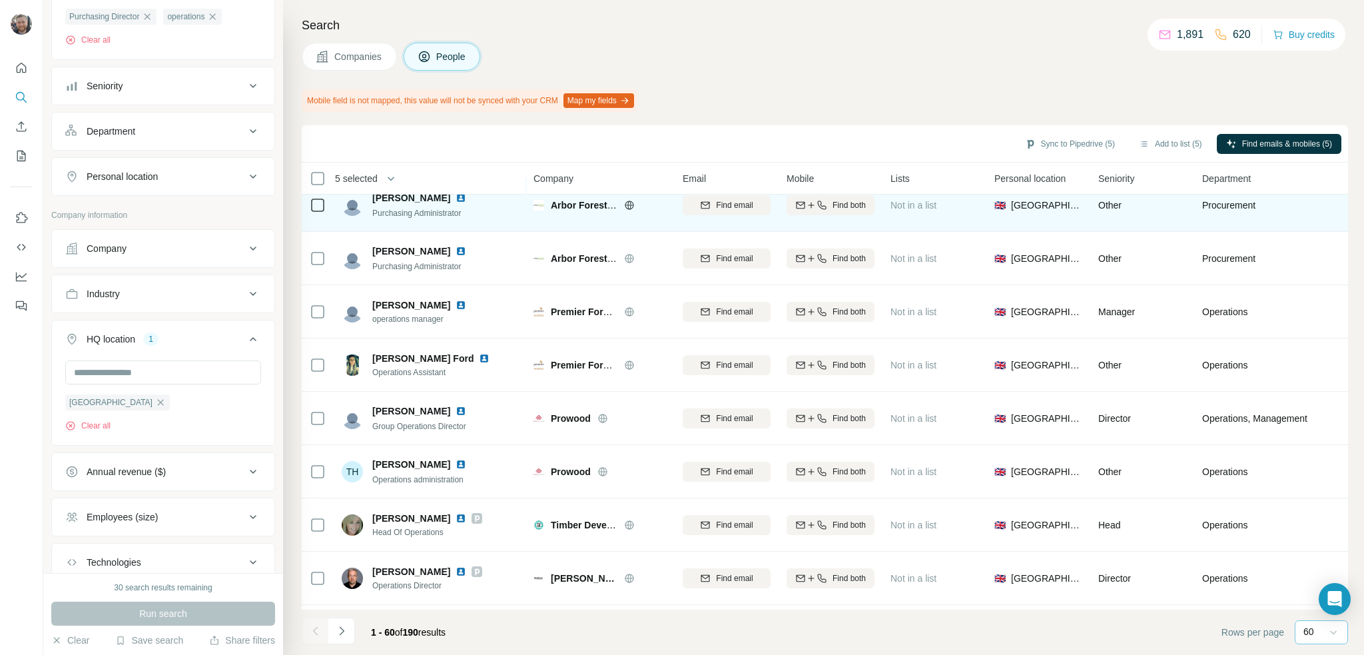
scroll to position [1265, 0]
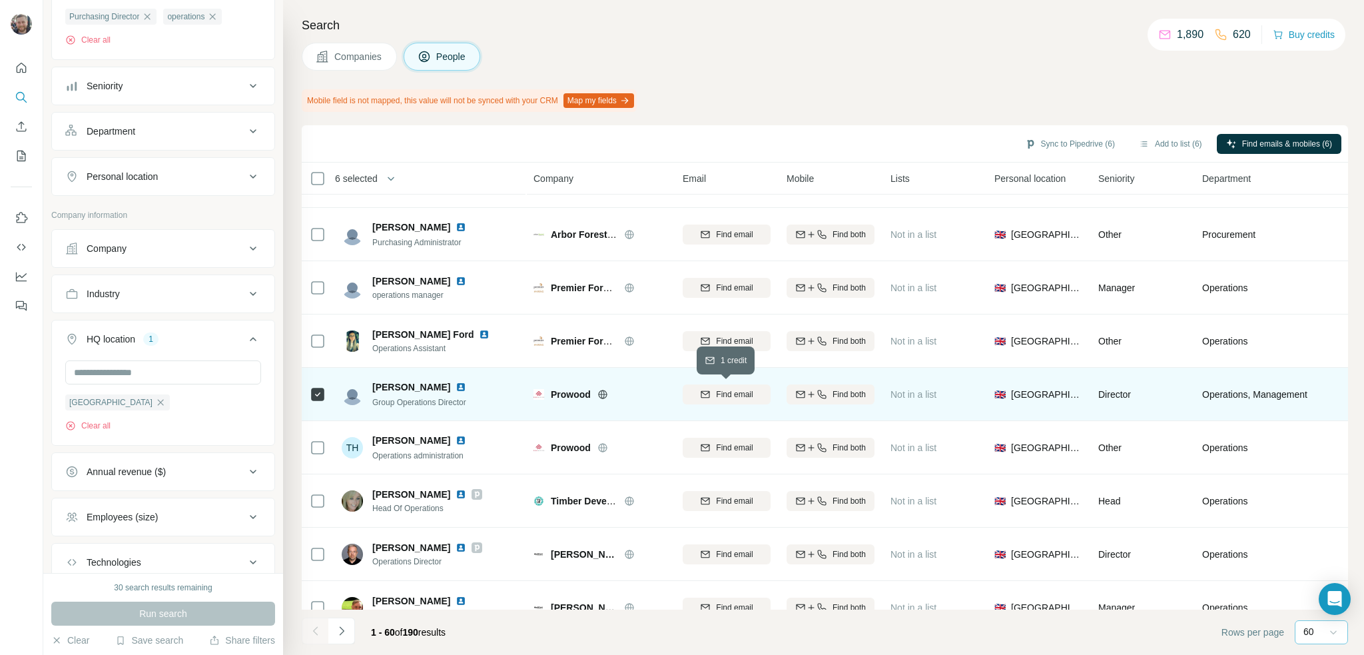
click at [744, 397] on span "Find email" at bounding box center [734, 394] width 37 height 12
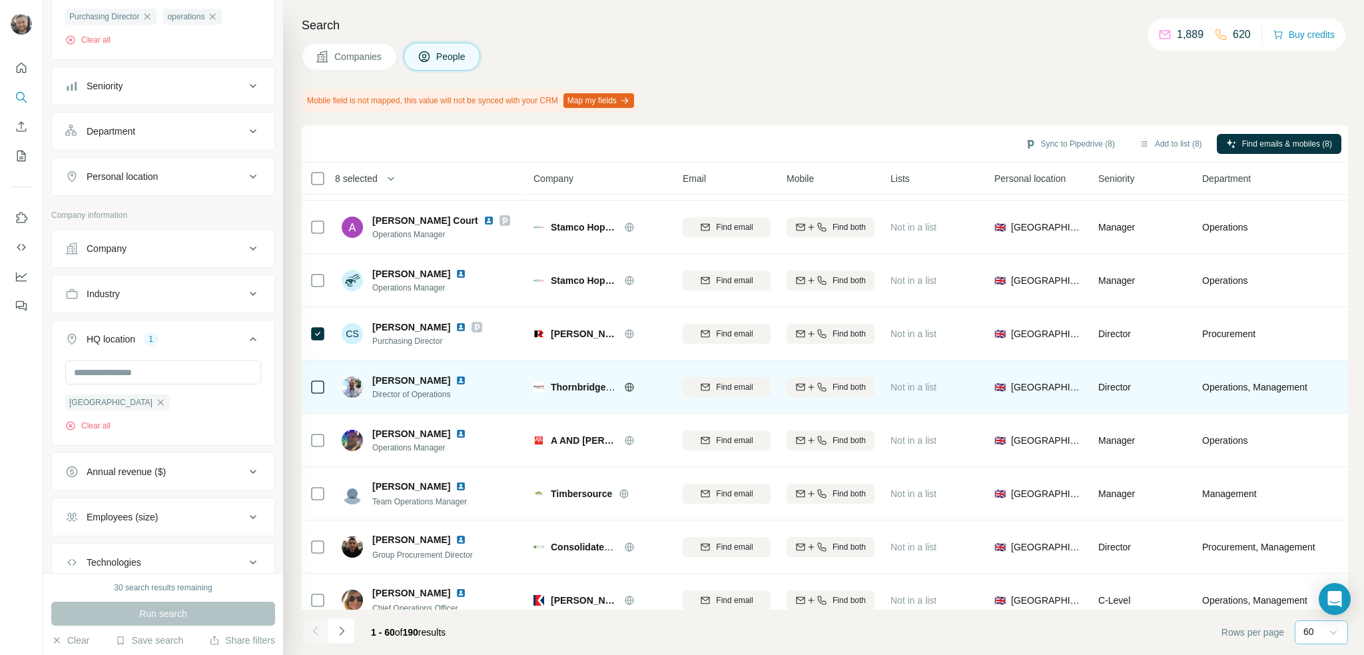
scroll to position [2730, 0]
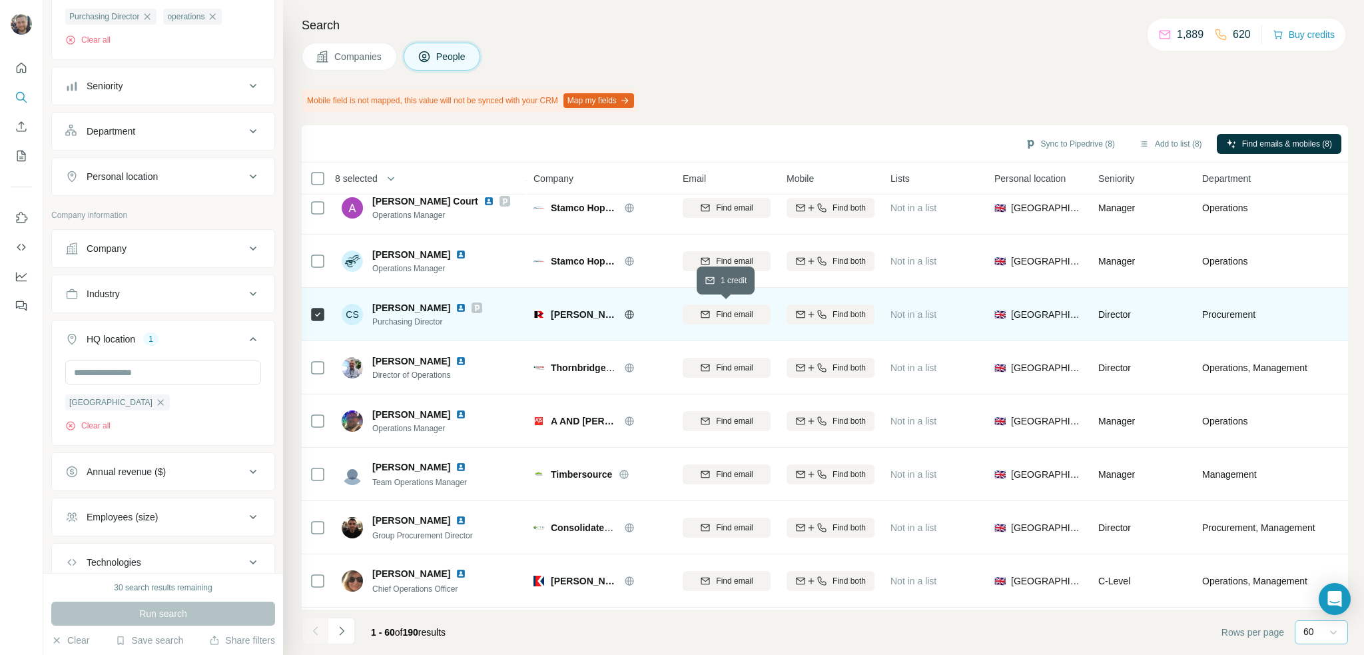
click at [700, 315] on icon "button" at bounding box center [705, 314] width 11 height 11
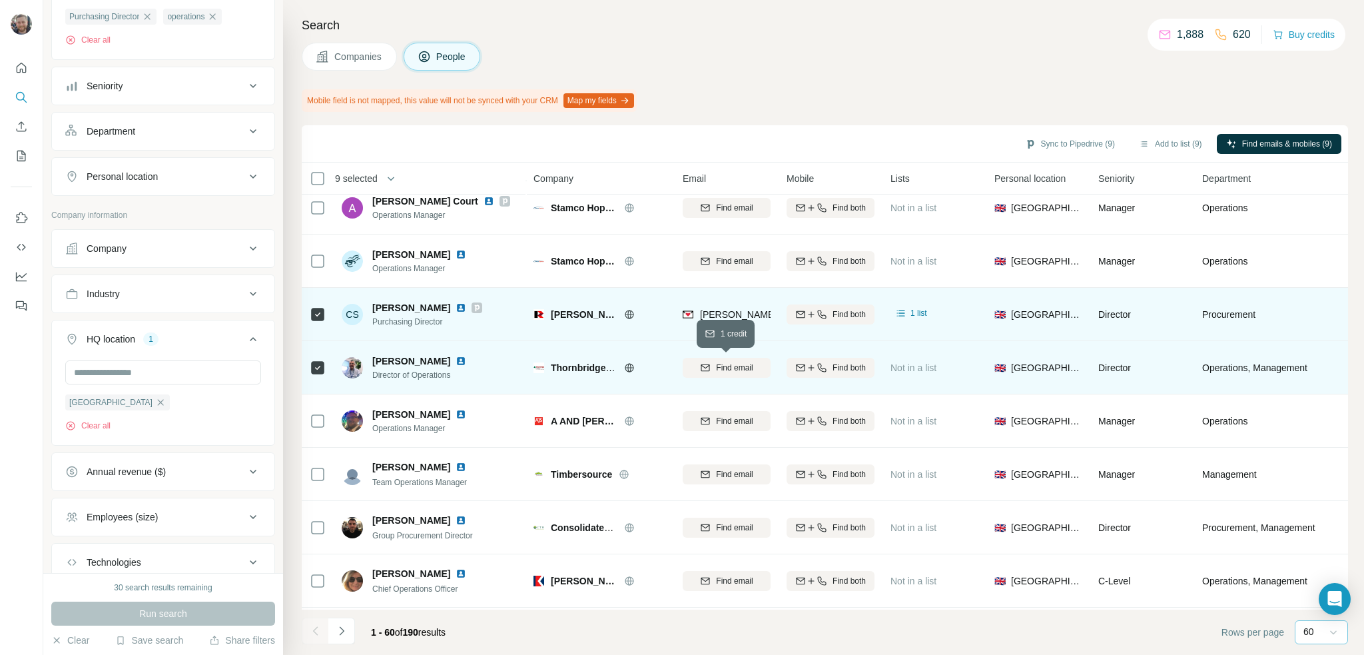
click at [719, 368] on span "Find email" at bounding box center [734, 368] width 37 height 12
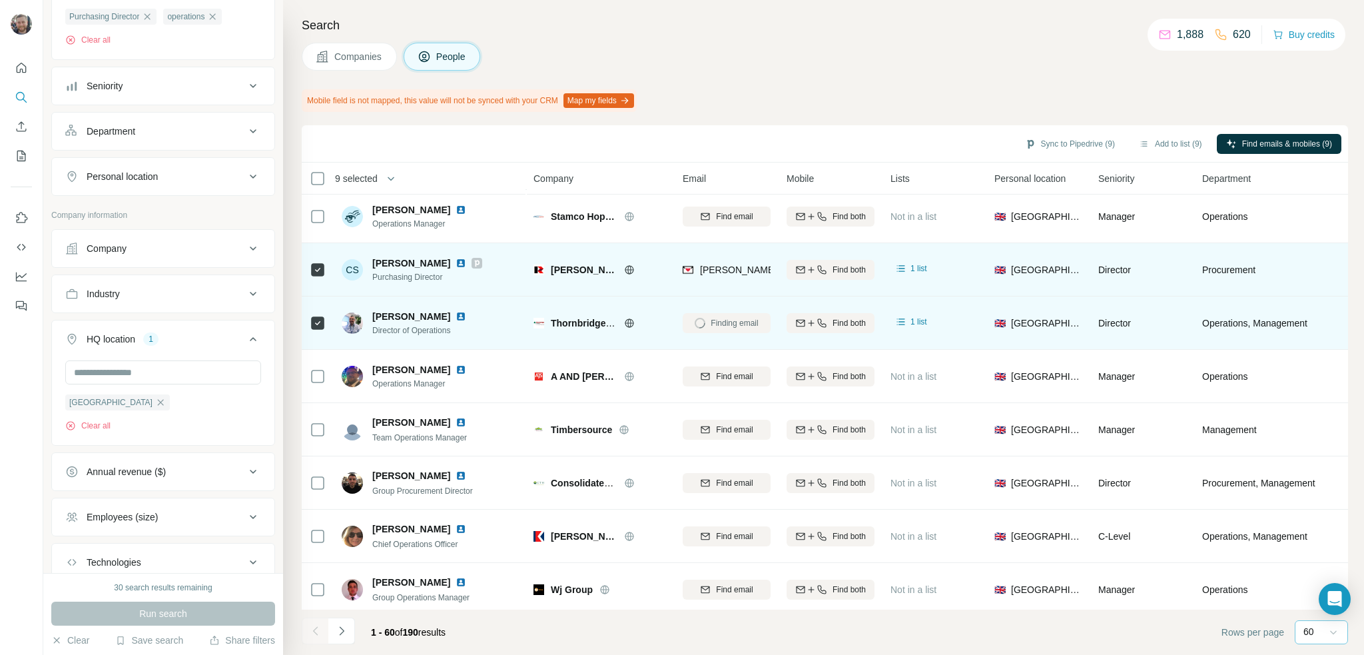
scroll to position [2787, 0]
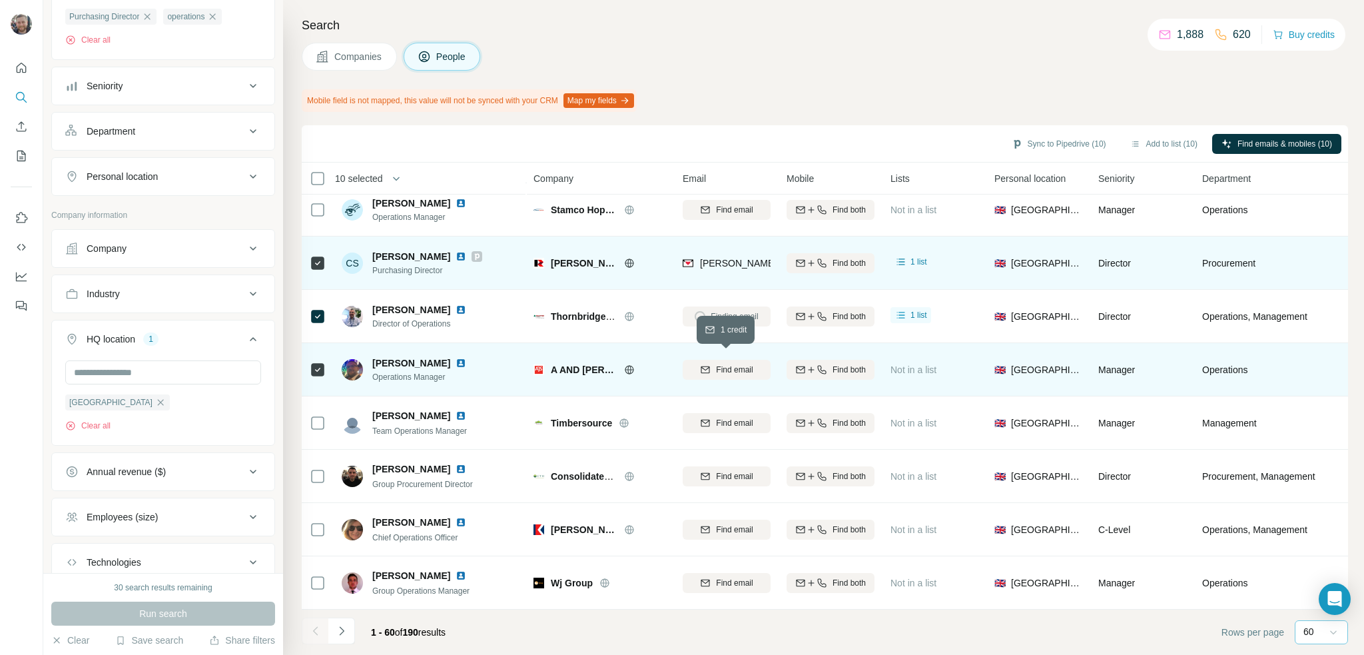
click at [744, 370] on button "Find email" at bounding box center [727, 370] width 88 height 20
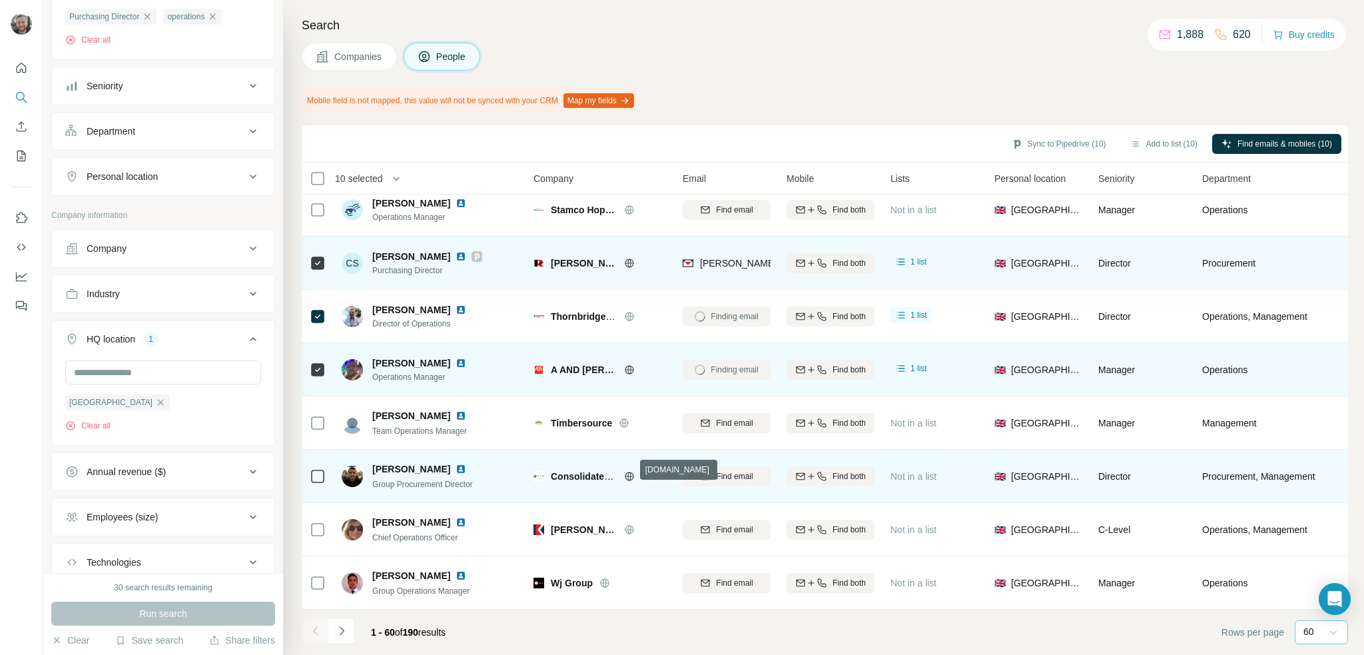
click at [629, 475] on icon at bounding box center [629, 475] width 9 height 1
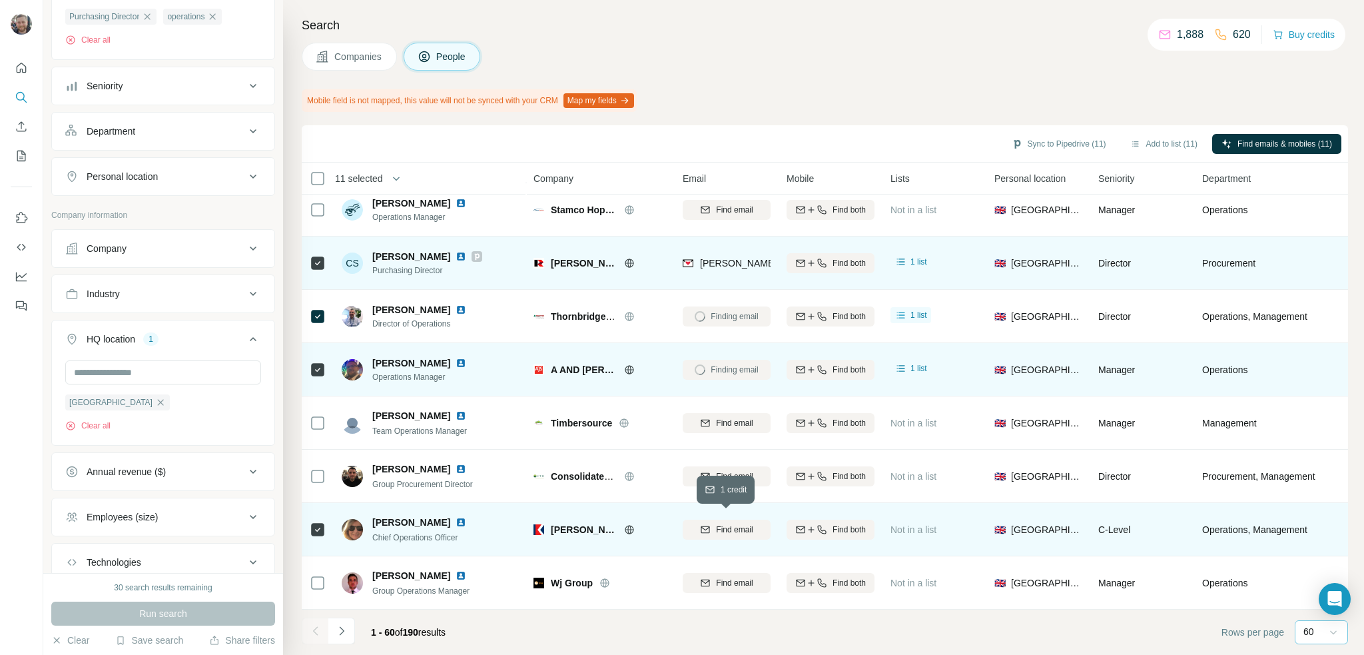
click at [740, 525] on span "Find email" at bounding box center [734, 529] width 37 height 12
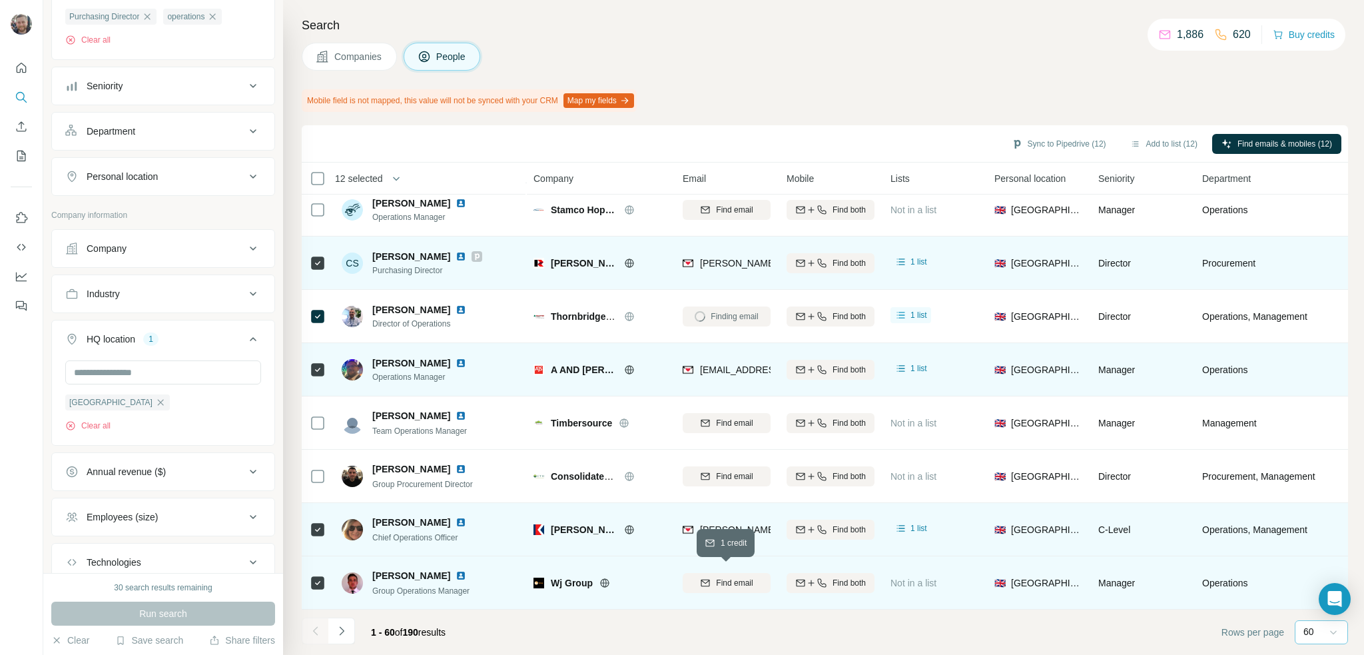
click at [728, 579] on span "Find email" at bounding box center [734, 583] width 37 height 12
click at [347, 633] on icon "Navigate to next page" at bounding box center [341, 630] width 13 height 13
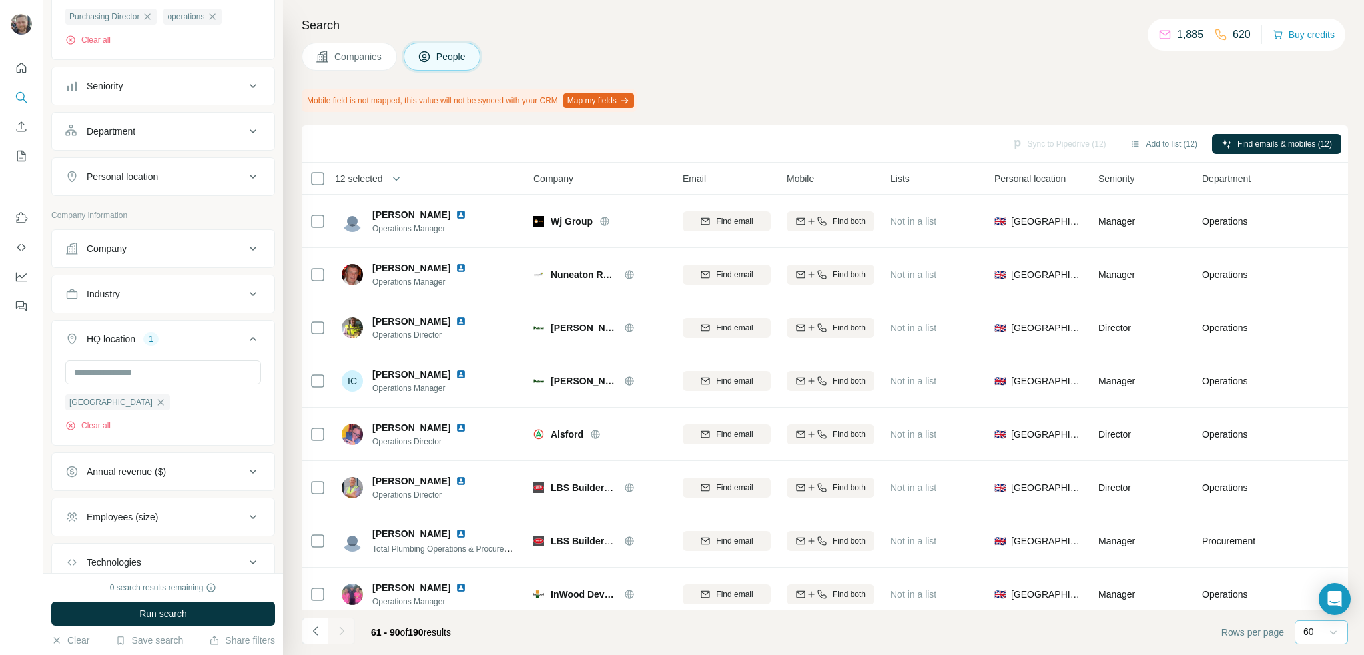
scroll to position [0, 0]
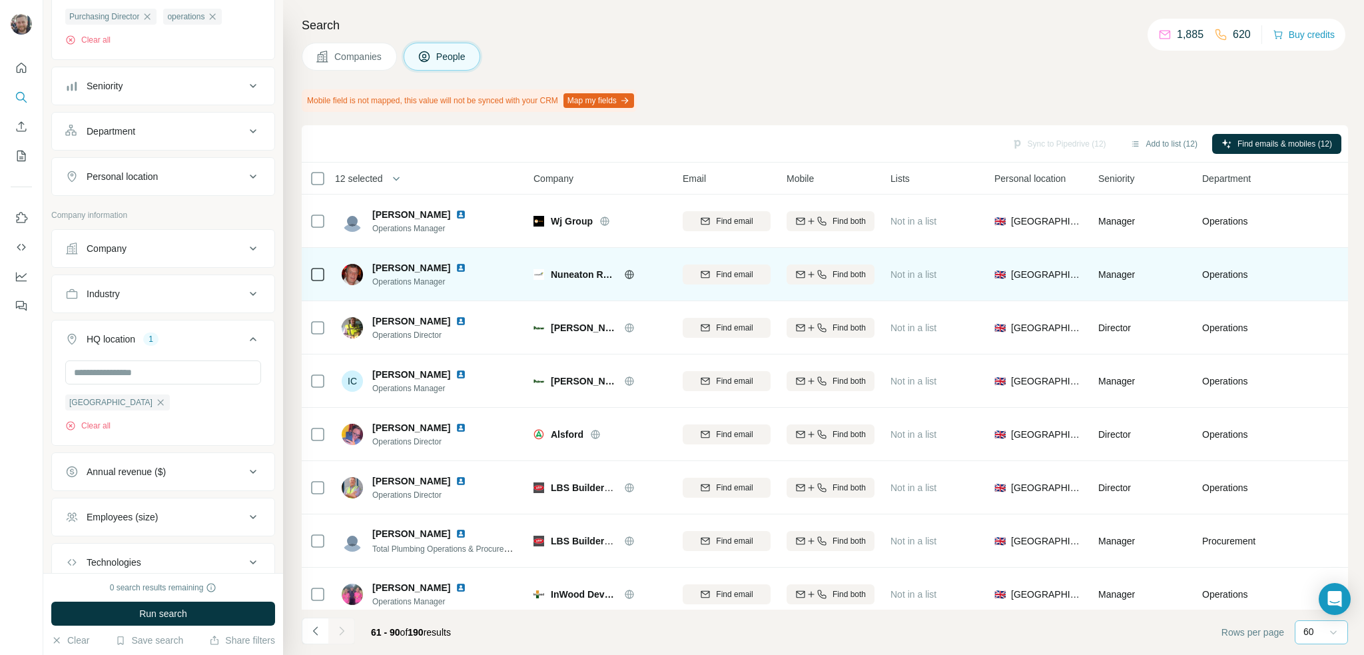
click at [629, 274] on icon at bounding box center [629, 274] width 9 height 1
click at [724, 274] on span "Find email" at bounding box center [734, 274] width 37 height 12
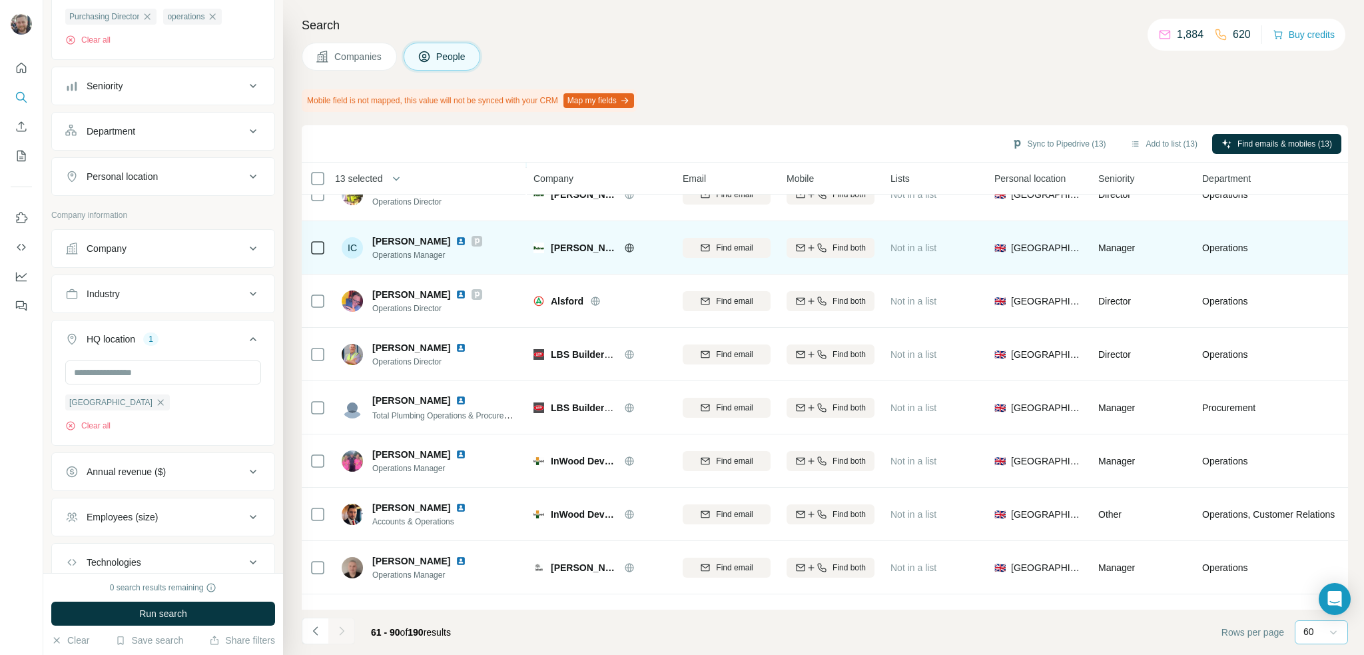
scroll to position [200, 0]
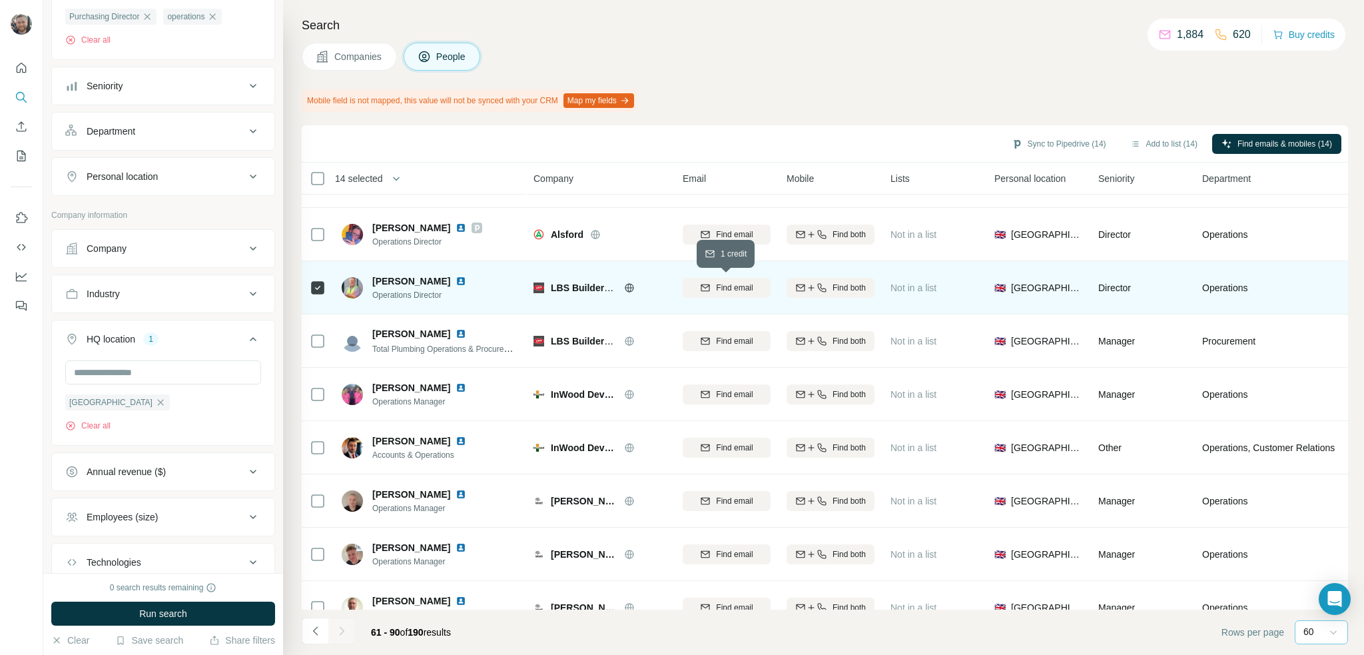
click at [751, 286] on span "Find email" at bounding box center [734, 288] width 37 height 12
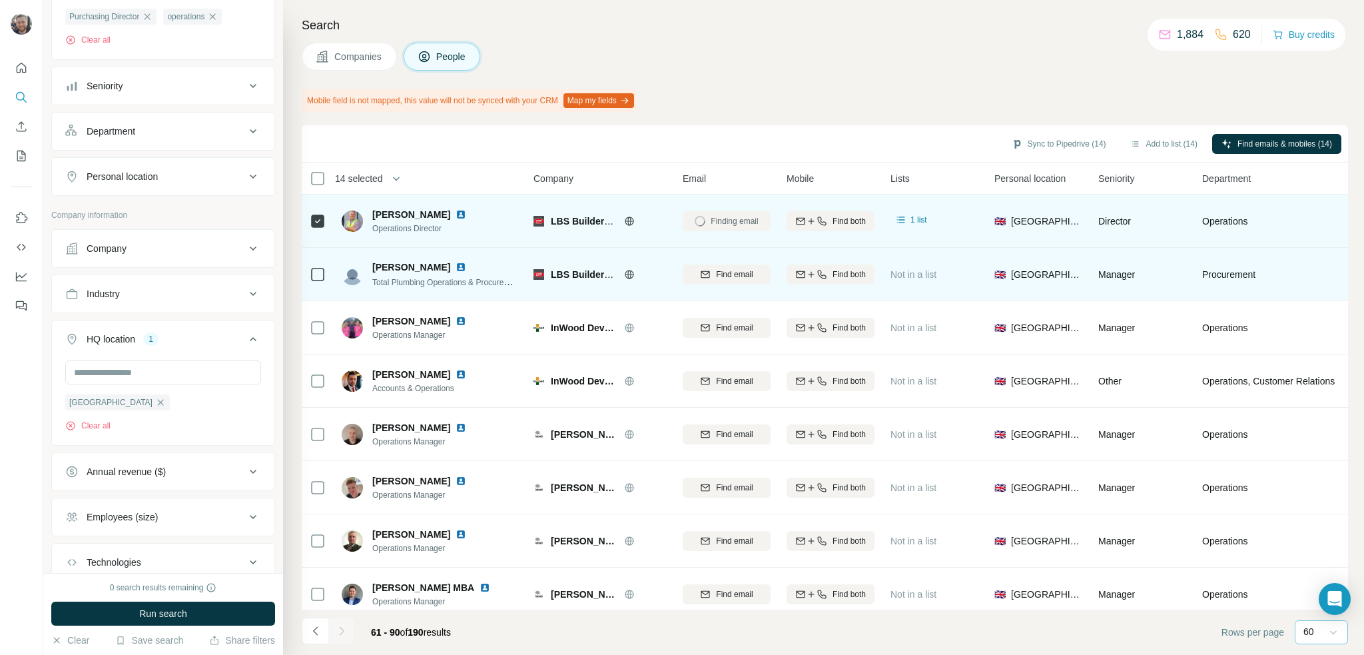
scroll to position [333, 0]
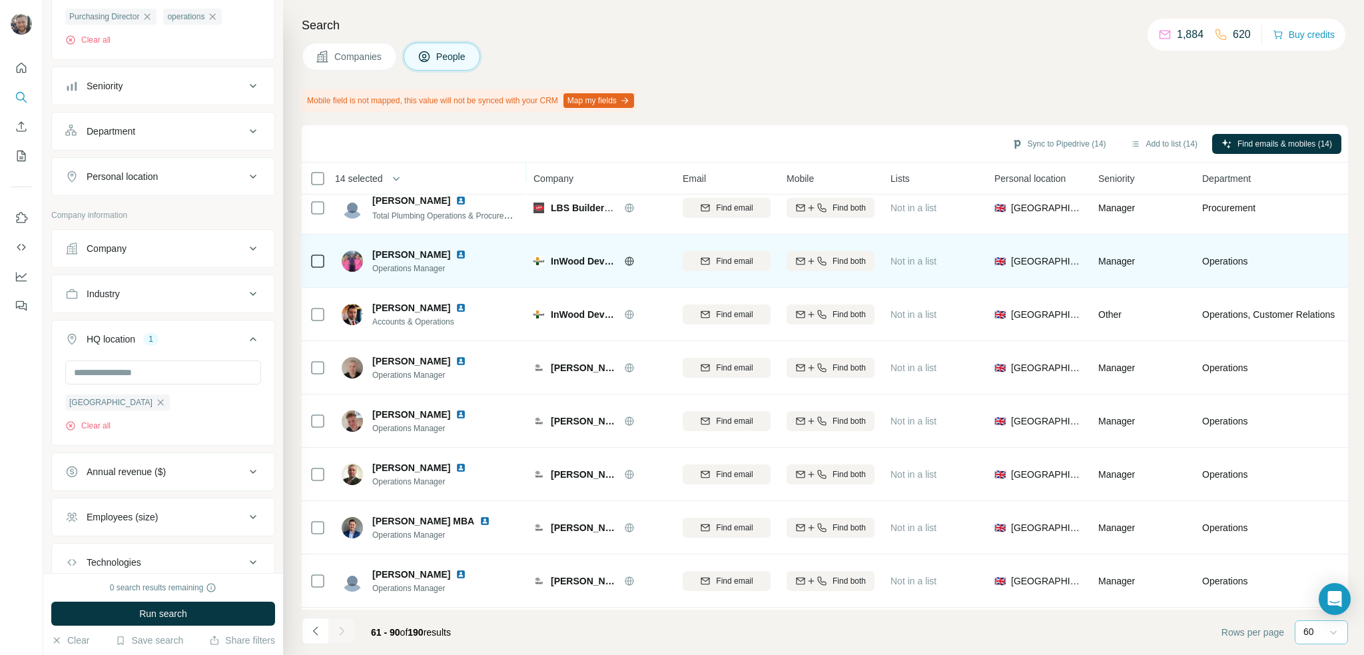
click at [631, 263] on icon at bounding box center [629, 261] width 11 height 11
click at [743, 265] on span "Find email" at bounding box center [734, 261] width 37 height 12
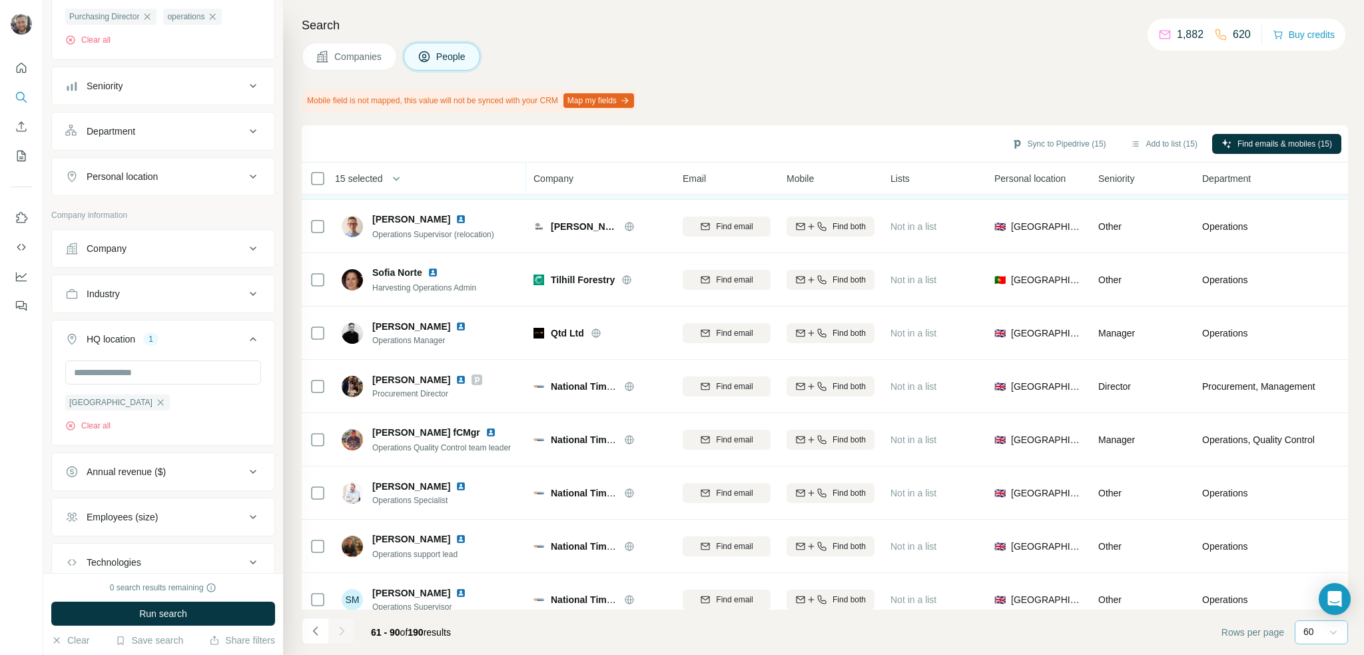
scroll to position [866, 0]
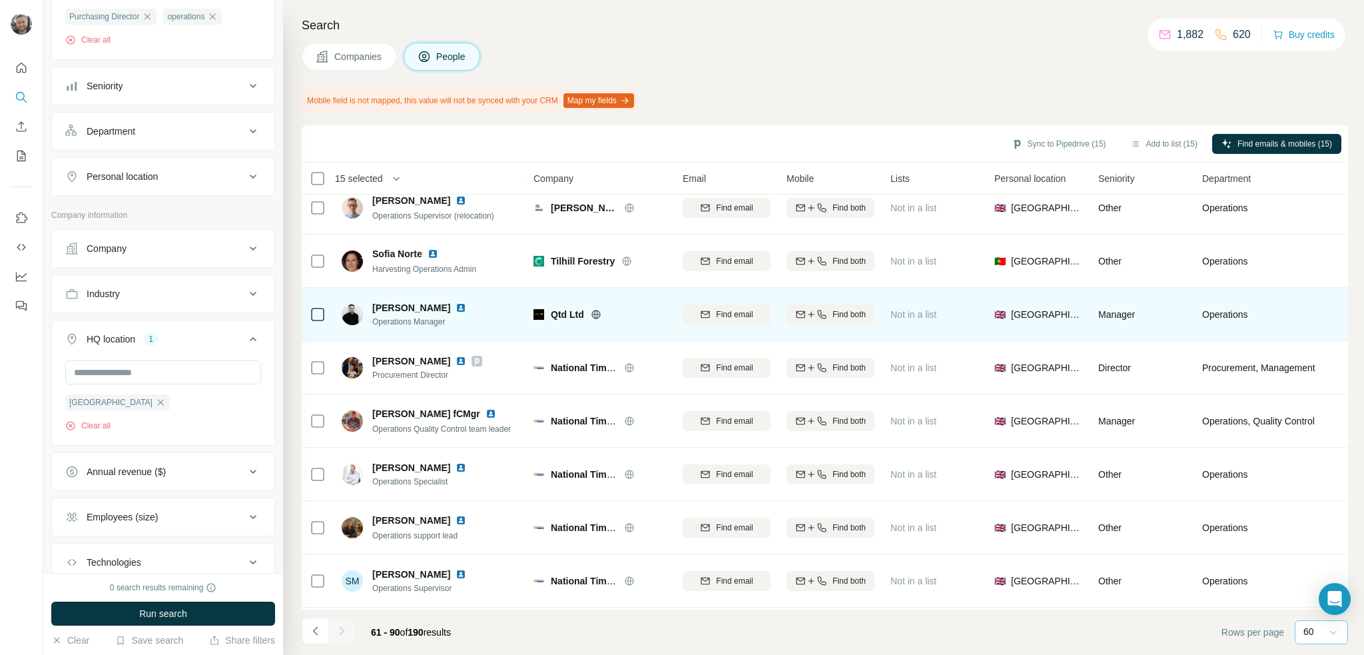
click at [594, 314] on icon at bounding box center [595, 314] width 3 height 9
click at [729, 311] on span "Find email" at bounding box center [734, 314] width 37 height 12
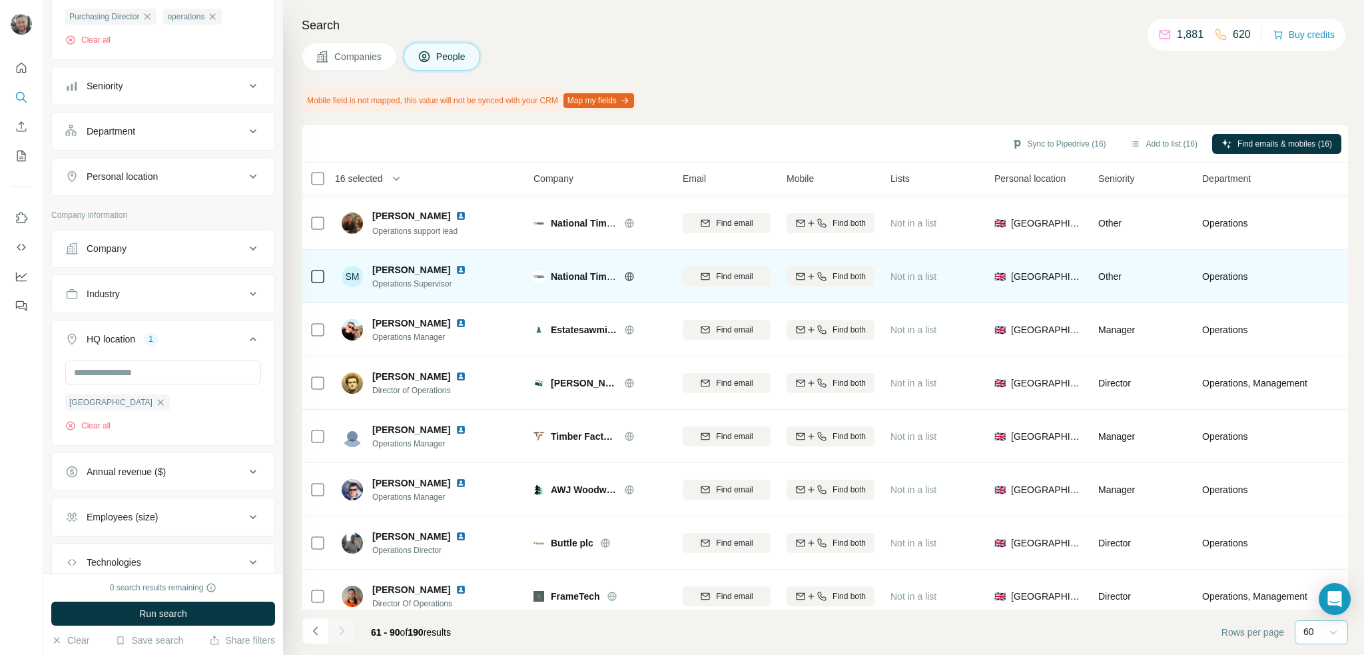
scroll to position [1189, 0]
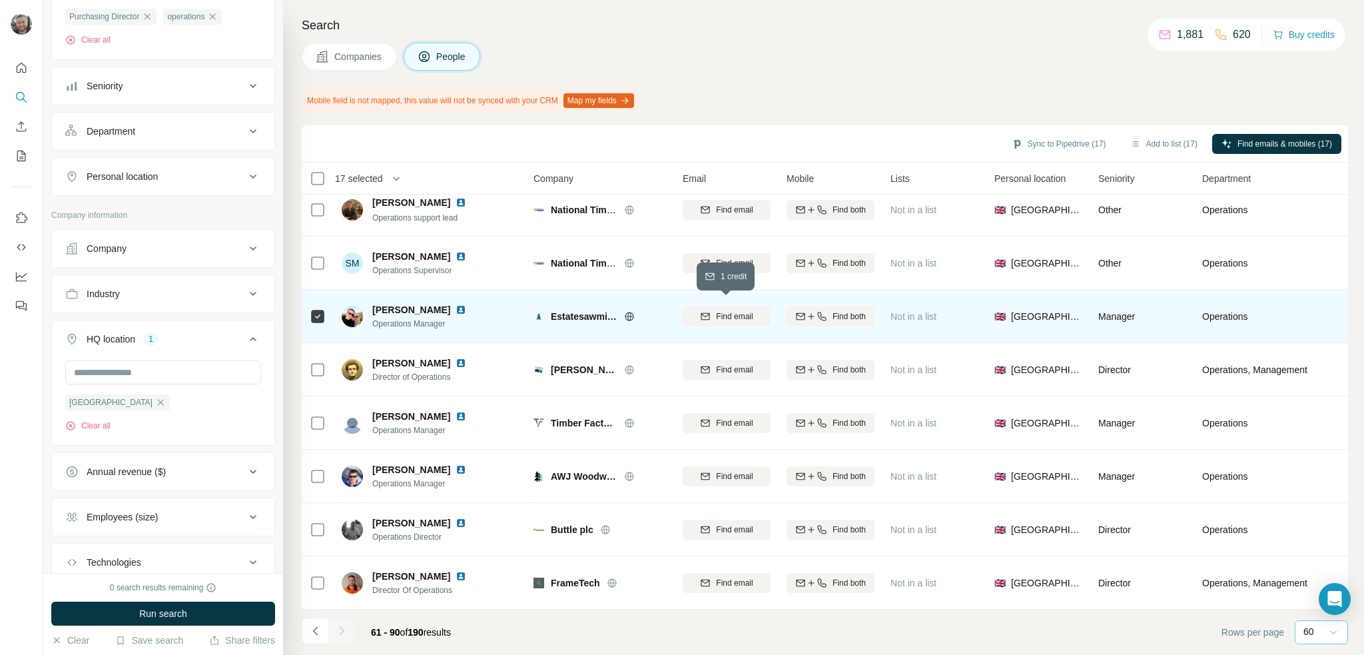
click at [732, 310] on span "Find email" at bounding box center [734, 316] width 37 height 12
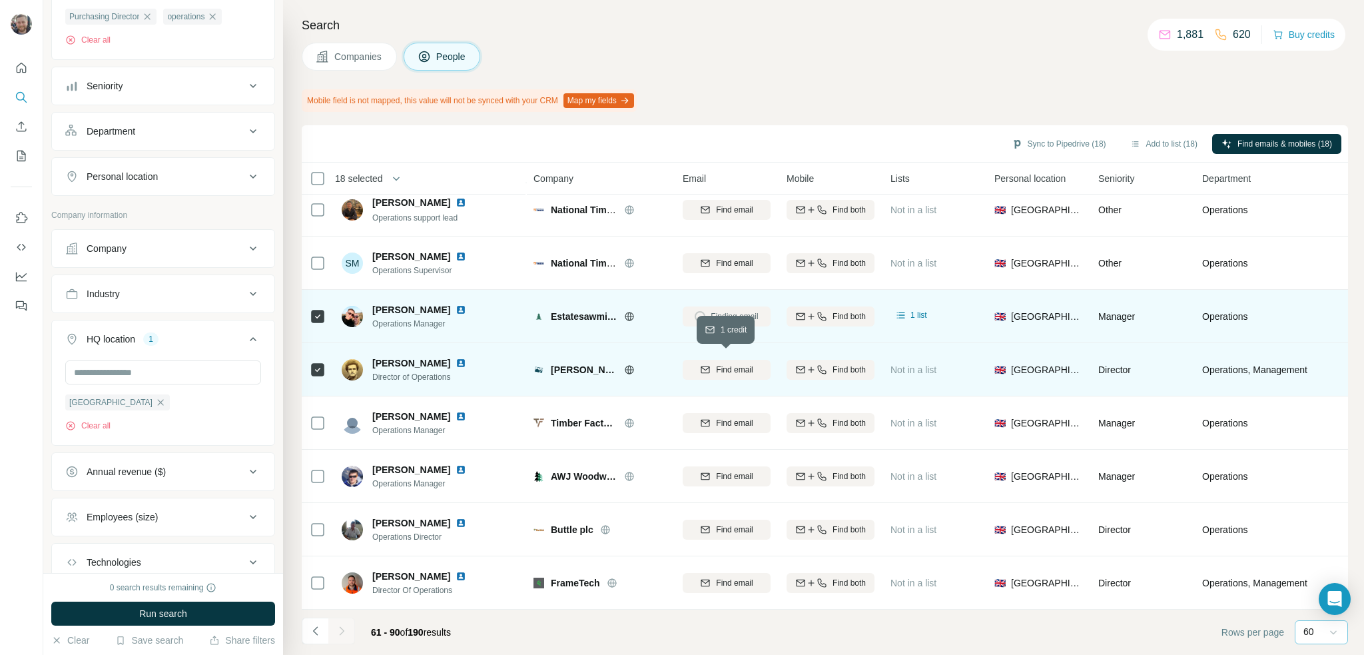
click at [725, 364] on span "Find email" at bounding box center [734, 370] width 37 height 12
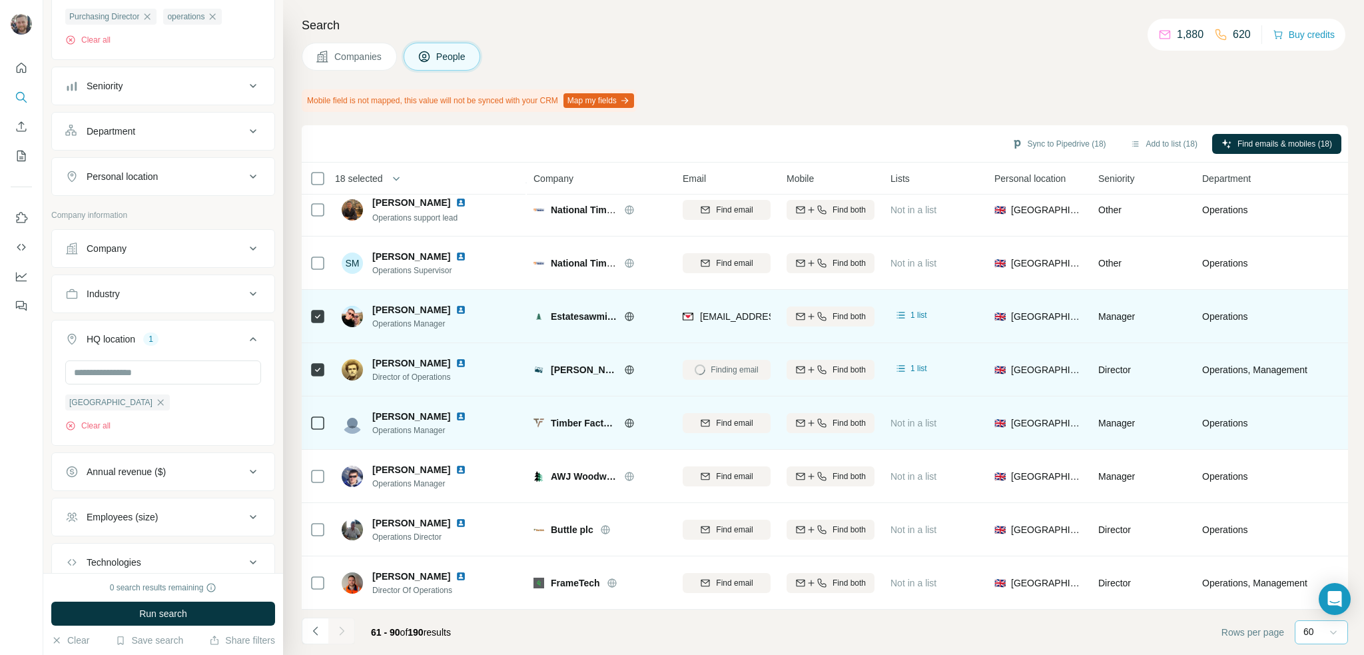
click at [629, 417] on icon at bounding box center [629, 422] width 11 height 11
click at [722, 420] on span "Find email" at bounding box center [734, 423] width 37 height 12
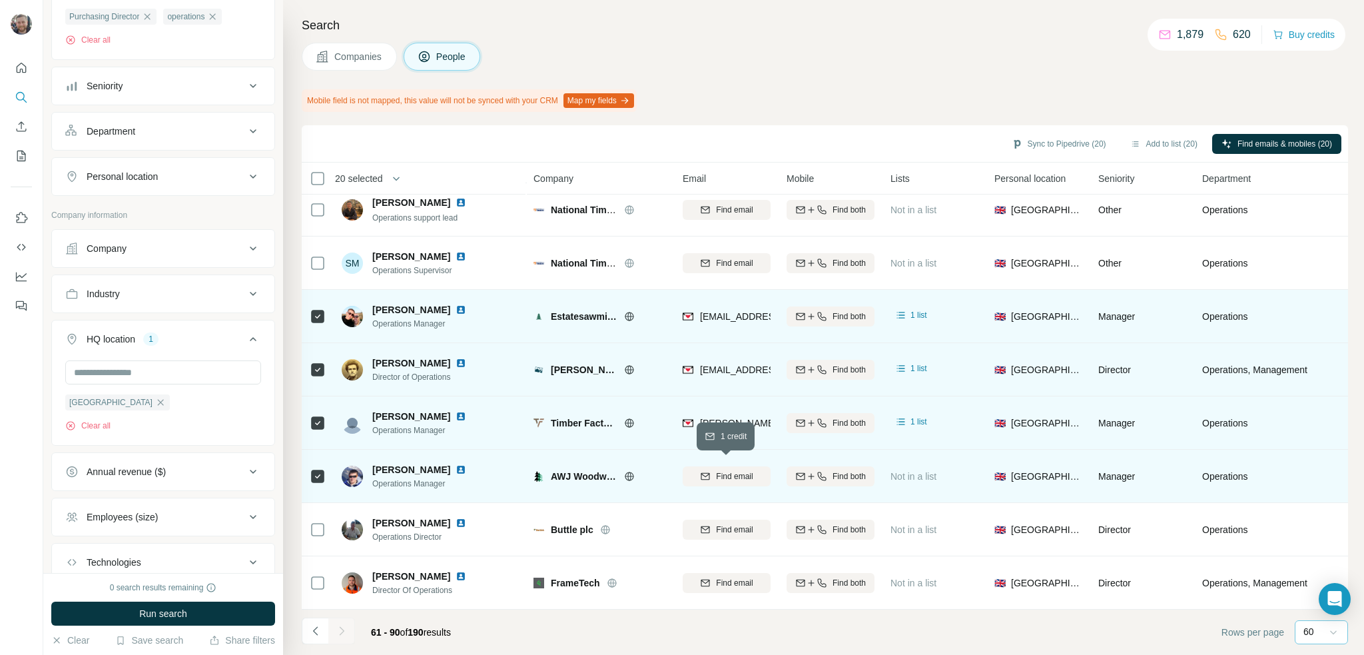
click at [743, 471] on span "Find email" at bounding box center [734, 476] width 37 height 12
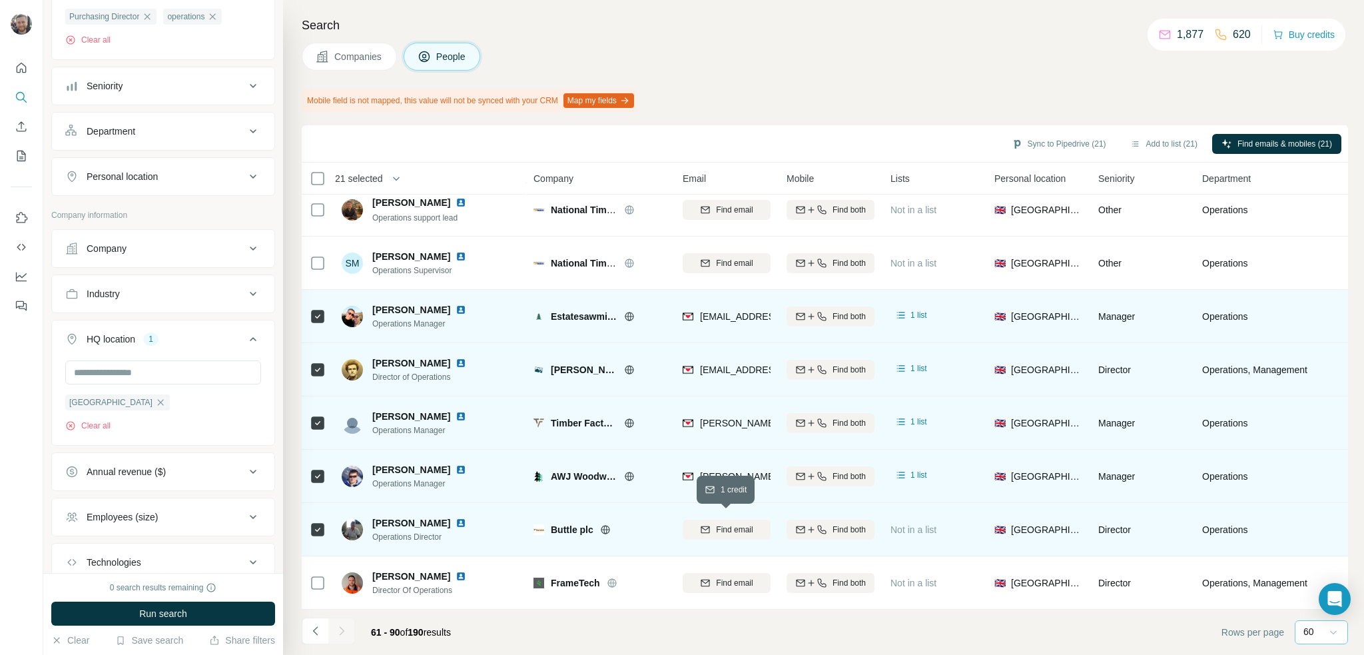
click at [711, 523] on div "Find email" at bounding box center [727, 529] width 88 height 12
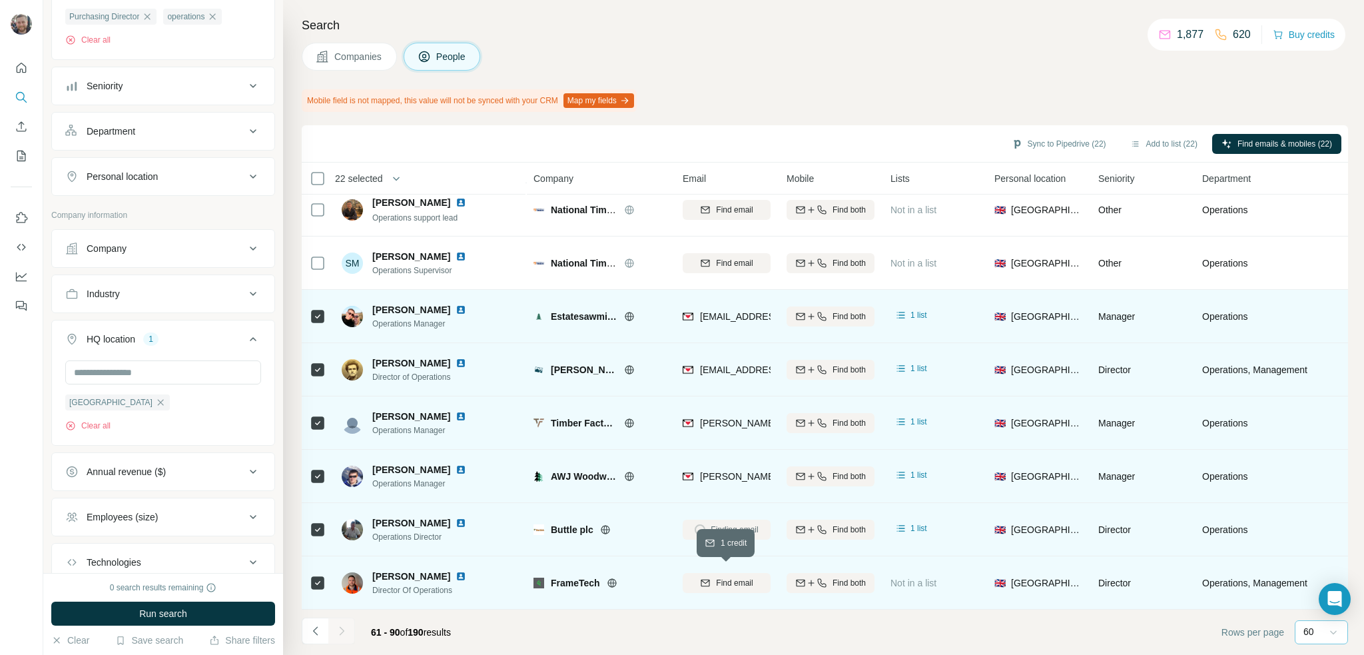
click at [745, 579] on span "Find email" at bounding box center [734, 583] width 37 height 12
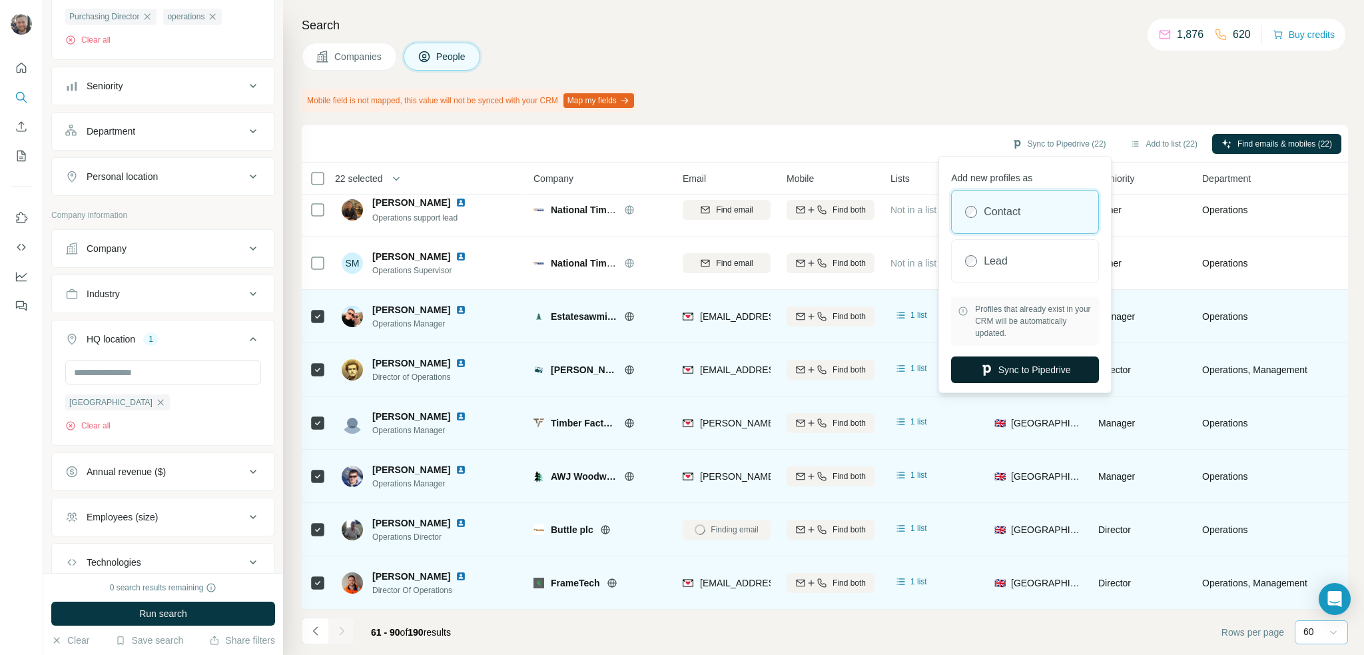
click at [1035, 368] on button "Sync to Pipedrive" at bounding box center [1025, 369] width 148 height 27
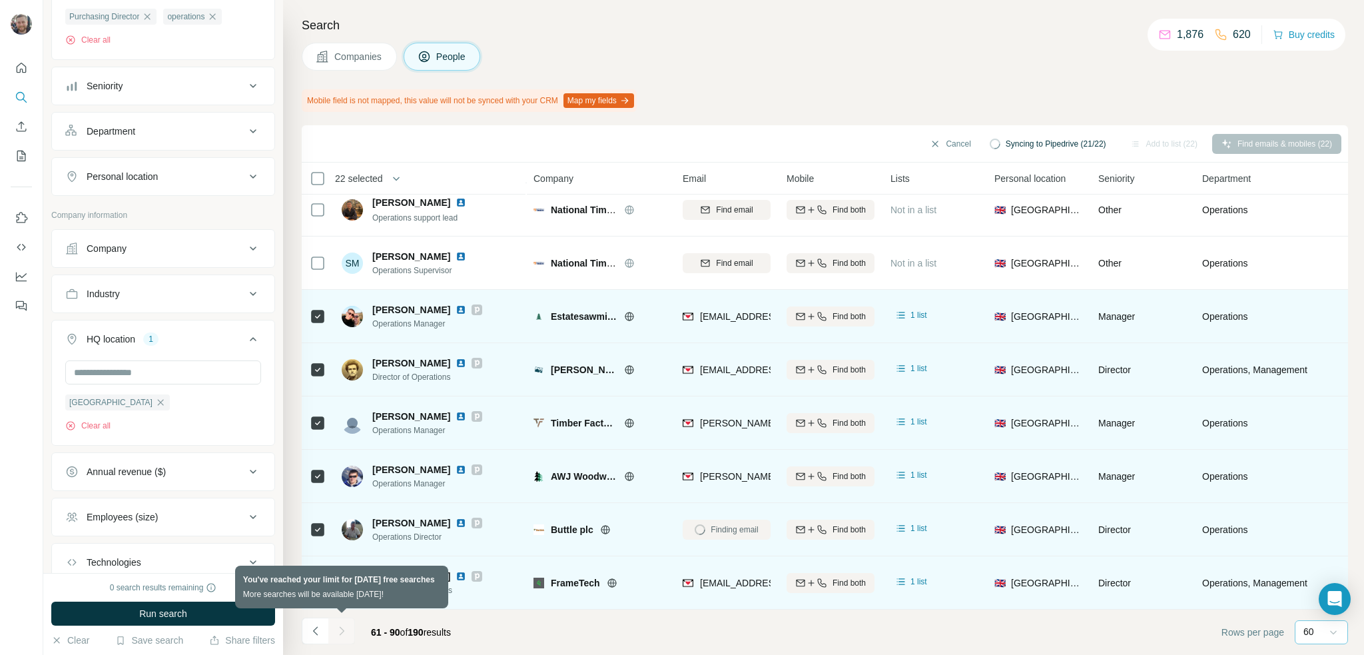
click at [342, 633] on div at bounding box center [341, 630] width 27 height 27
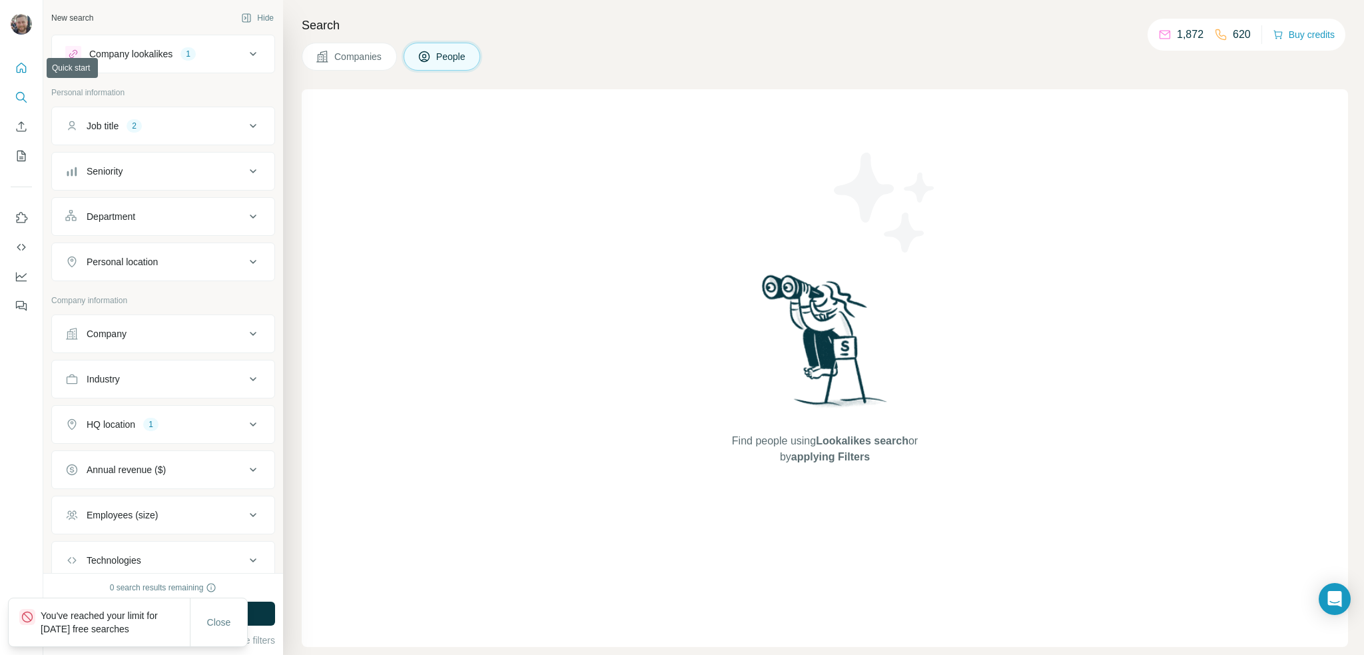
click at [13, 73] on button "Quick start" at bounding box center [21, 68] width 21 height 24
